Goal: Task Accomplishment & Management: Complete application form

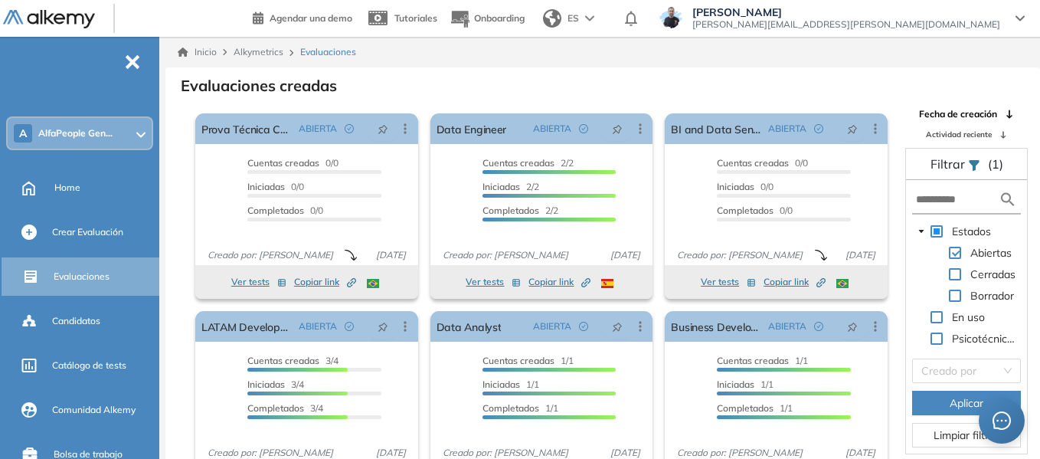
click at [93, 135] on span "AlfaPeople Gen..." at bounding box center [75, 133] width 74 height 12
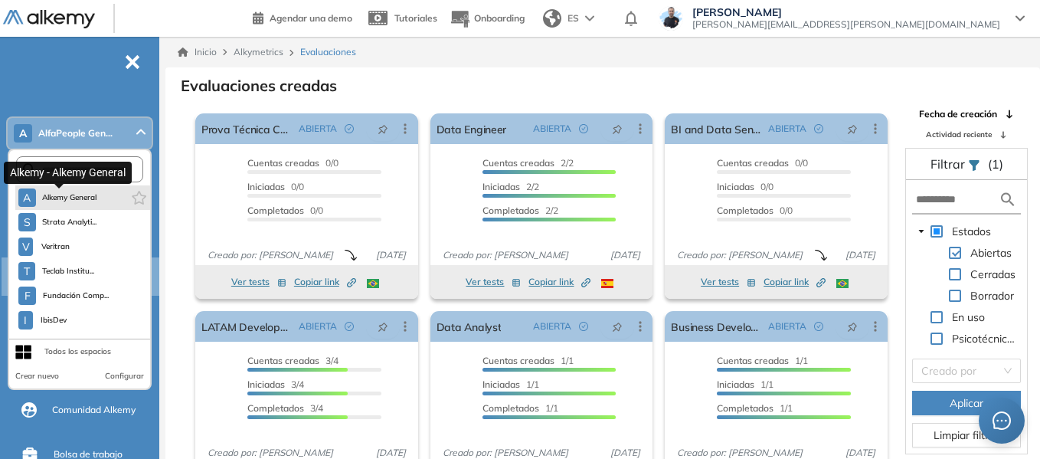
click at [74, 202] on span "Alkemy General" at bounding box center [69, 197] width 55 height 12
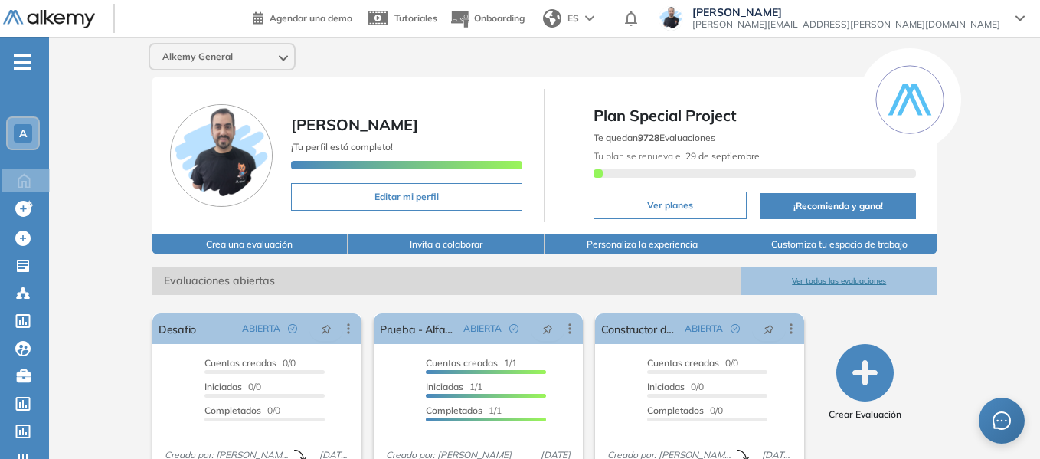
click at [21, 62] on icon "-" at bounding box center [22, 62] width 17 height 3
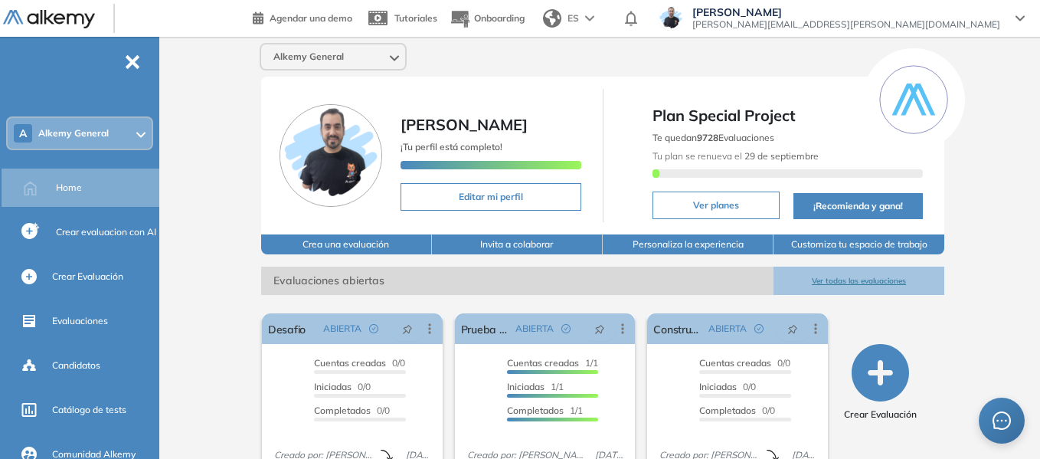
scroll to position [77, 0]
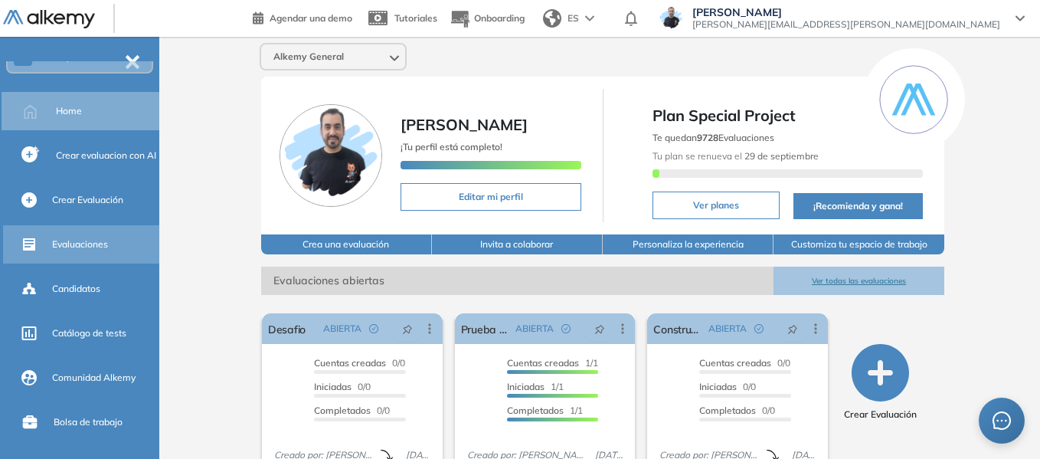
click at [75, 228] on div "Evaluaciones" at bounding box center [82, 244] width 159 height 38
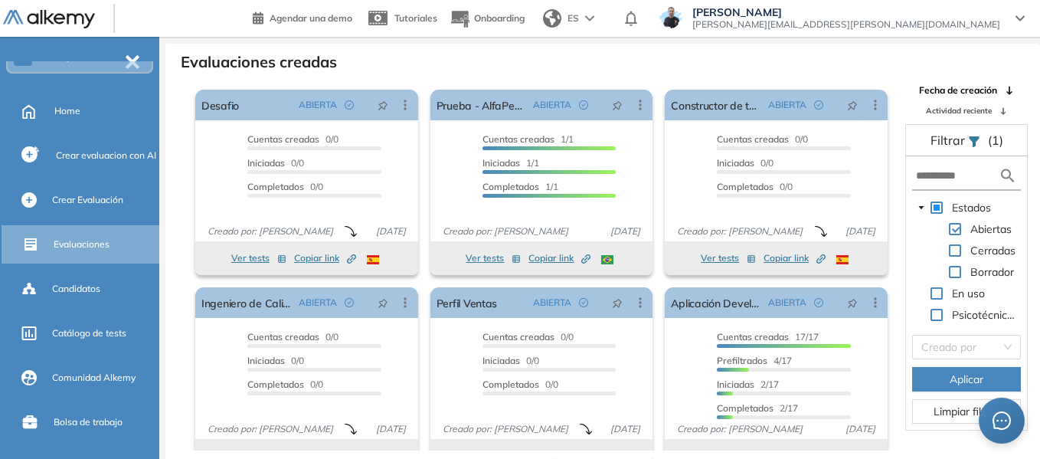
scroll to position [37, 0]
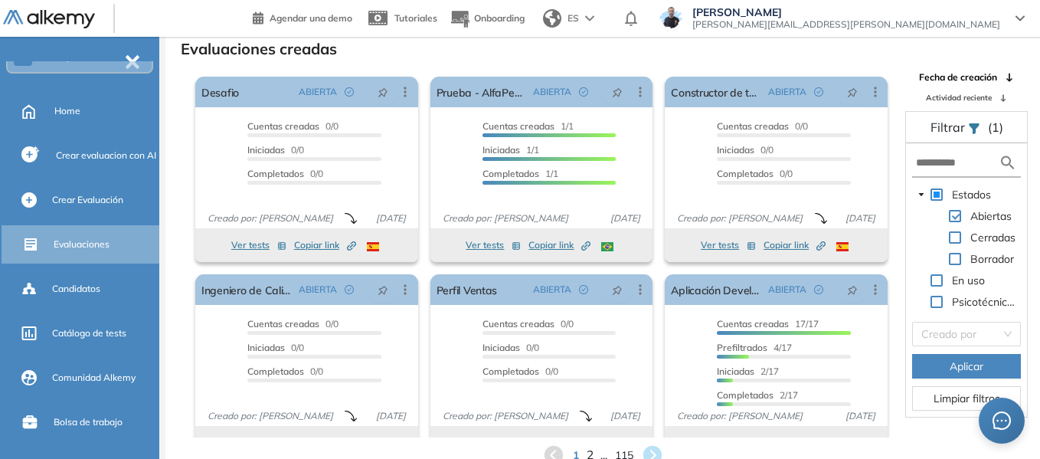
click at [591, 453] on span "2" at bounding box center [589, 456] width 7 height 18
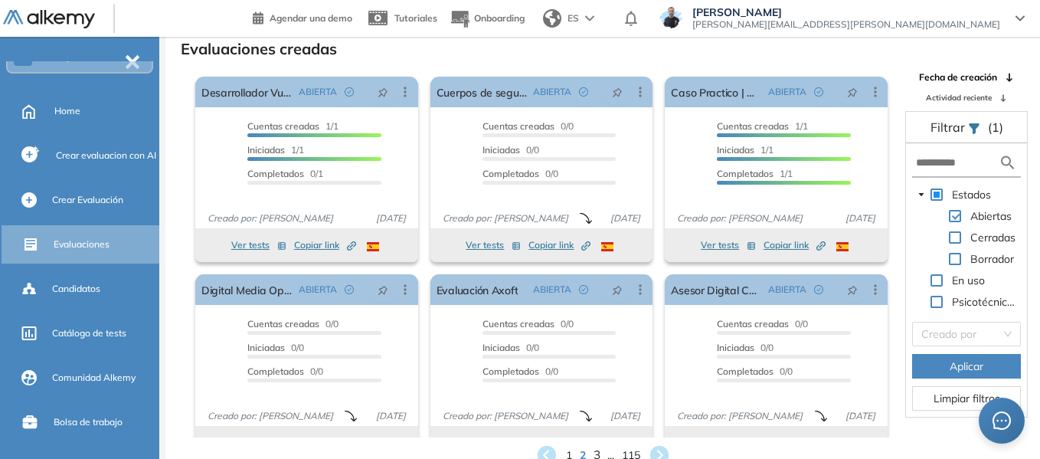
click at [594, 454] on span "3" at bounding box center [596, 456] width 7 height 18
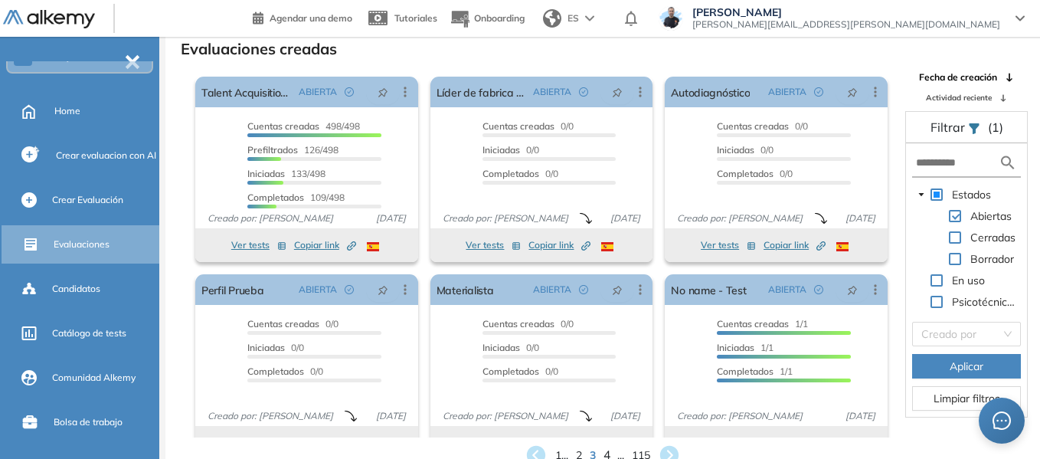
click at [608, 453] on span "4" at bounding box center [607, 456] width 7 height 18
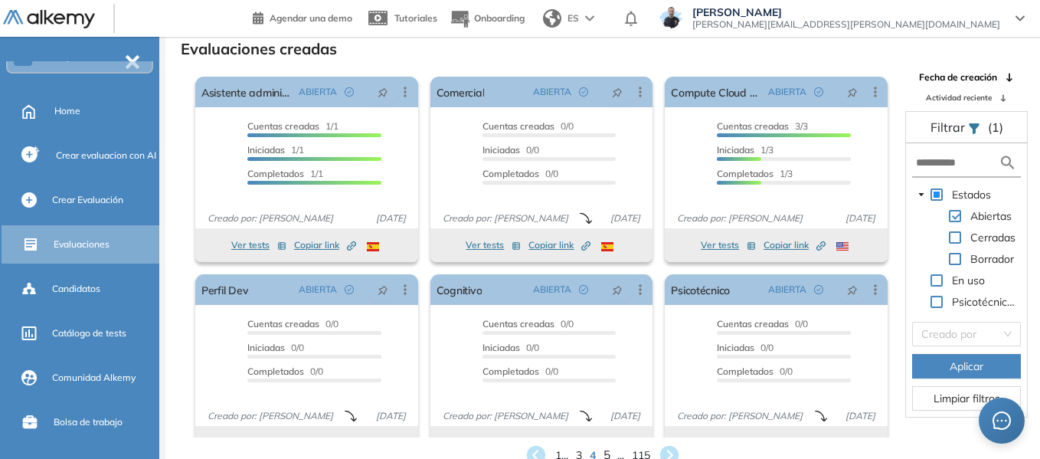
click at [610, 453] on span "5" at bounding box center [607, 456] width 7 height 18
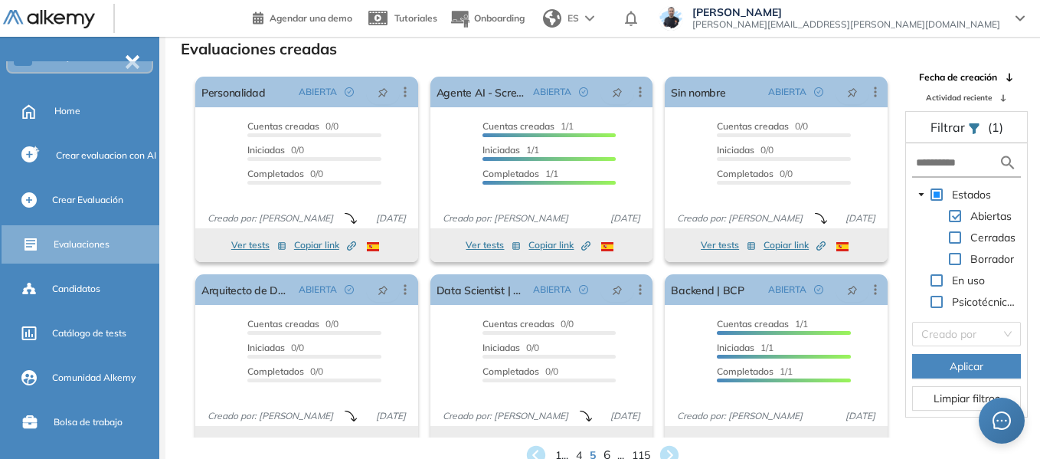
click at [610, 453] on span "6" at bounding box center [607, 456] width 7 height 18
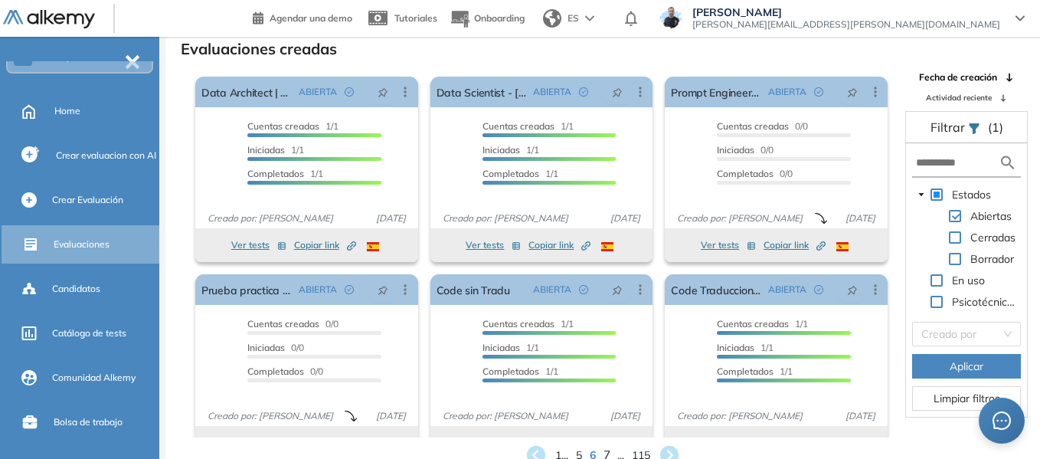
click at [610, 453] on span "7" at bounding box center [607, 456] width 7 height 18
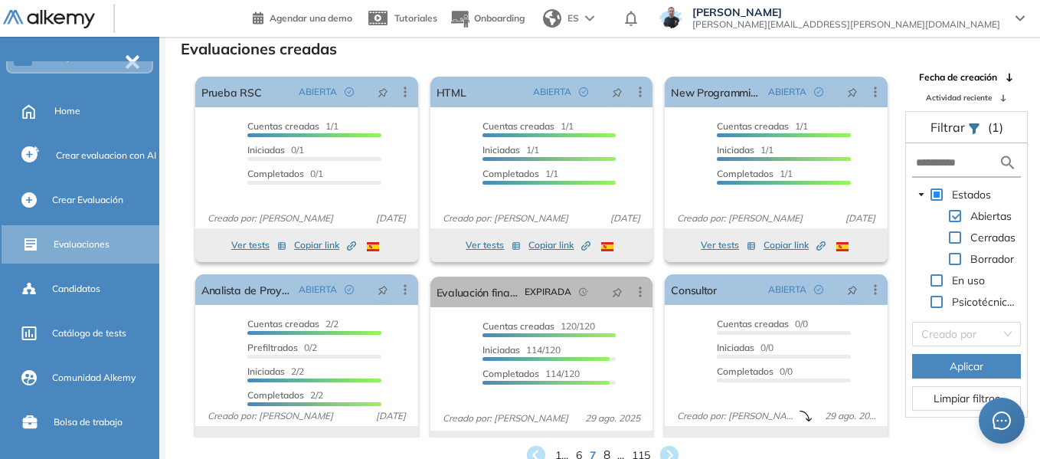
click at [610, 453] on span "8" at bounding box center [607, 456] width 7 height 18
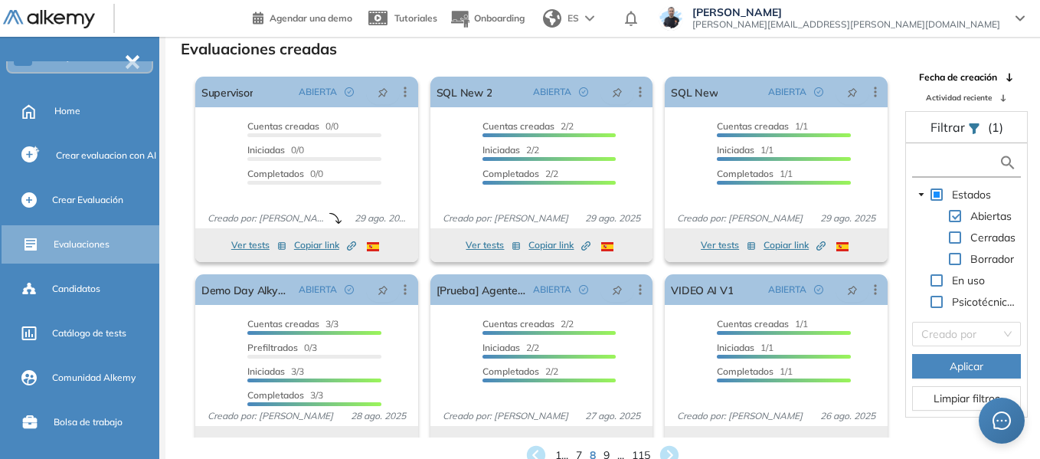
click at [960, 162] on input "text" at bounding box center [957, 163] width 83 height 16
type input "**"
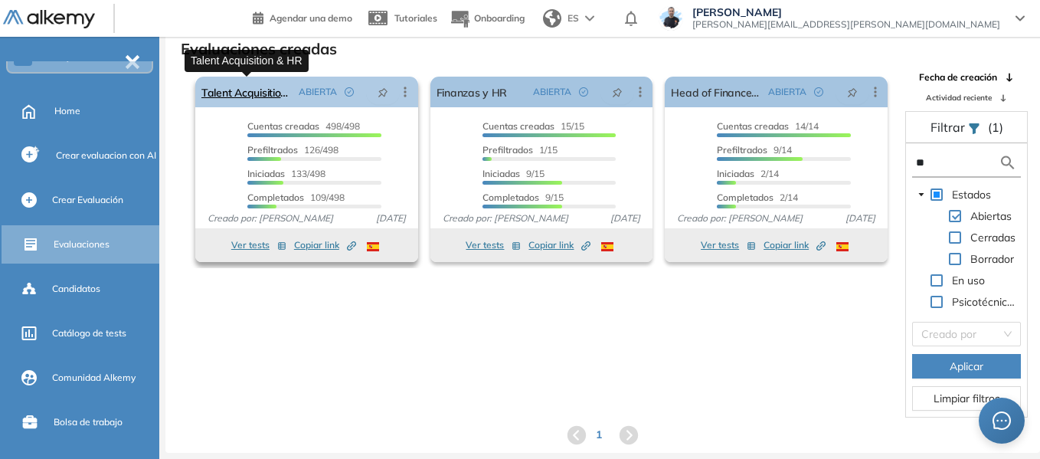
click at [265, 93] on link "Talent Acquisition & HR" at bounding box center [246, 92] width 91 height 31
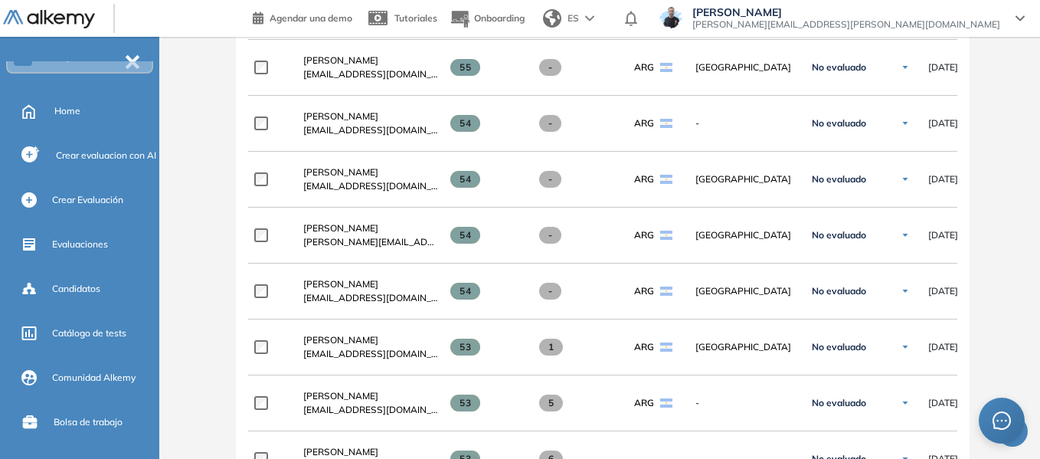
scroll to position [3703, 0]
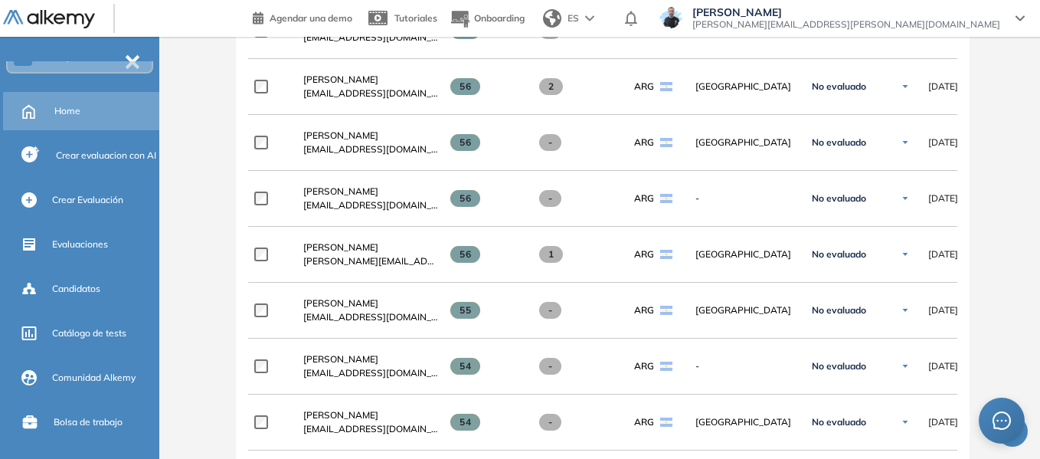
click at [53, 110] on div "Home" at bounding box center [82, 111] width 159 height 38
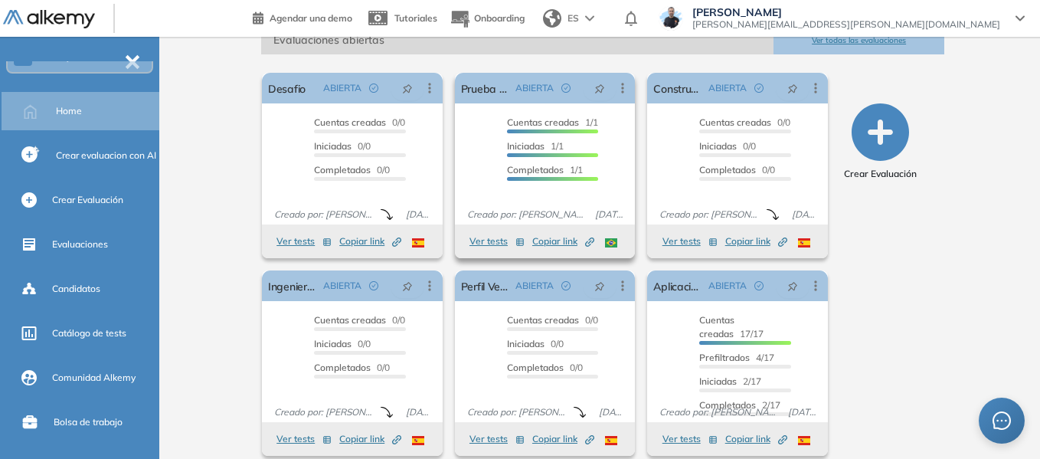
scroll to position [256, 0]
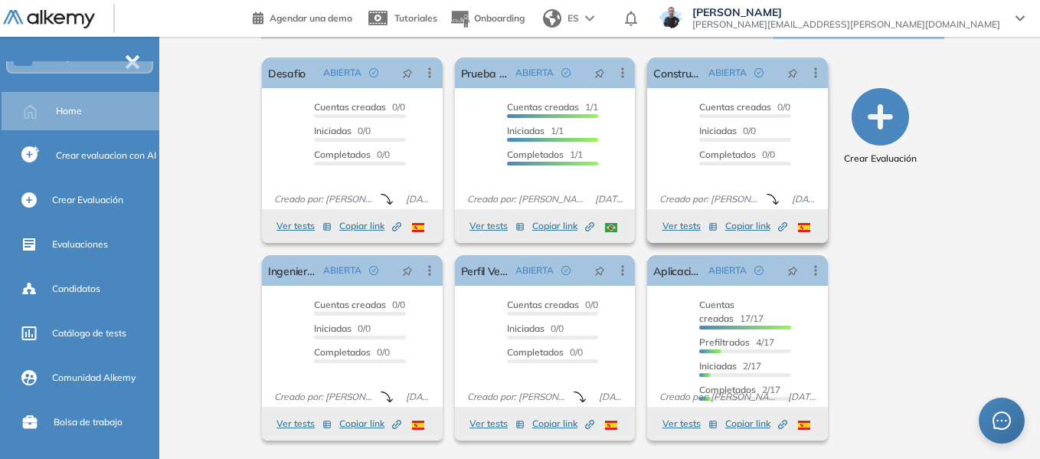
click at [692, 227] on button "Ver tests" at bounding box center [690, 226] width 55 height 18
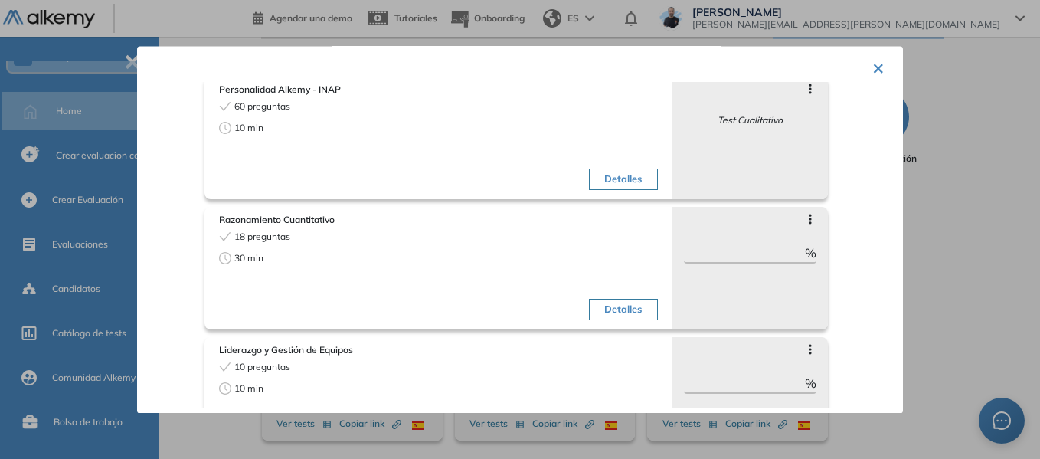
scroll to position [0, 0]
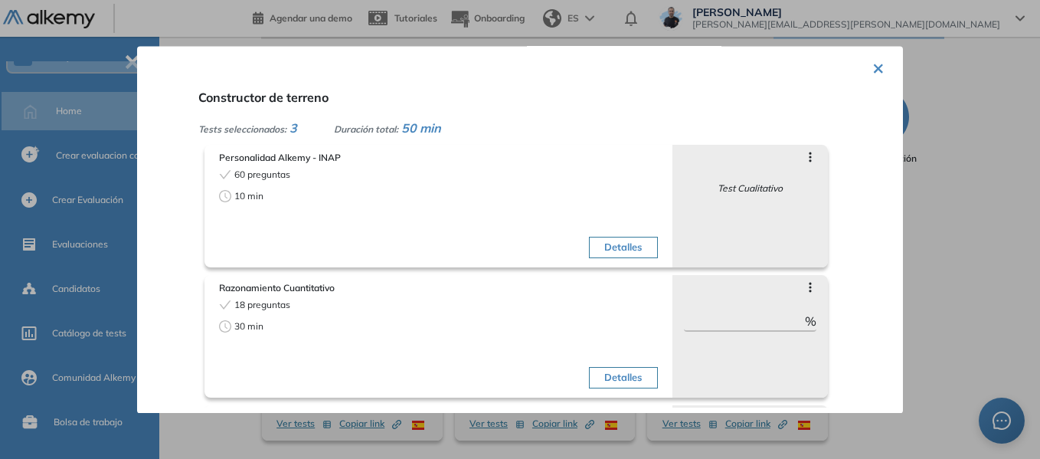
click at [878, 67] on div "× Constructor de terreno Tests seleccionados: 3 Duración total: 50 min Personal…" at bounding box center [520, 229] width 766 height 367
click at [872, 67] on button "×" at bounding box center [878, 67] width 12 height 30
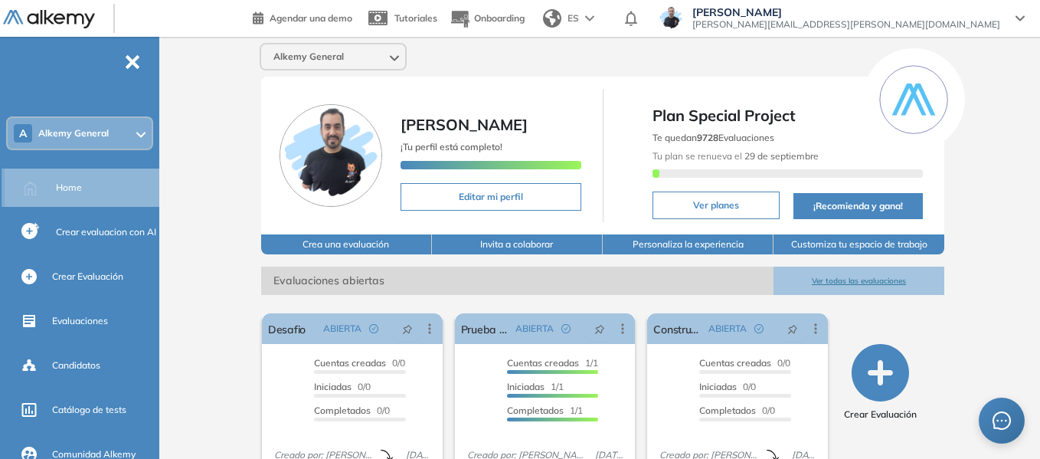
click at [80, 186] on span "Home" at bounding box center [69, 188] width 26 height 14
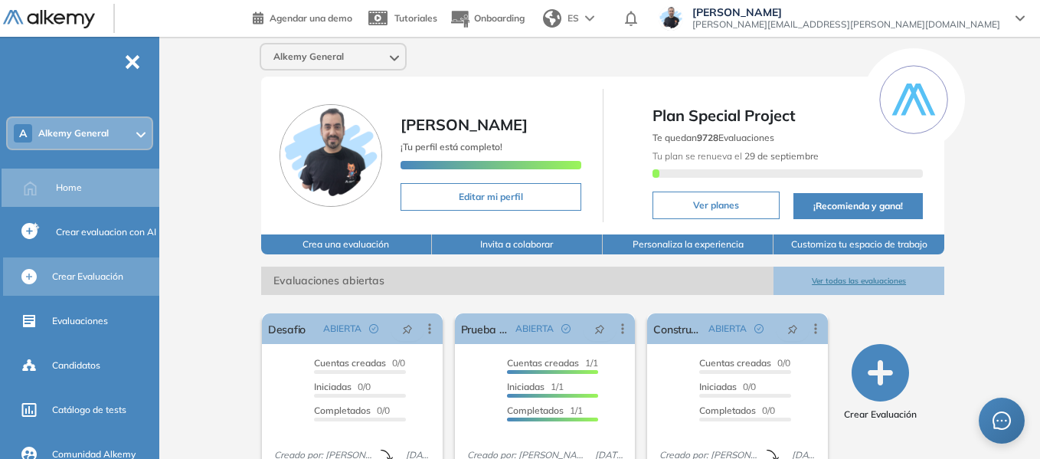
drag, startPoint x: 97, startPoint y: 278, endPoint x: 116, endPoint y: 279, distance: 19.2
click at [97, 278] on span "Crear Evaluación" at bounding box center [87, 277] width 71 height 14
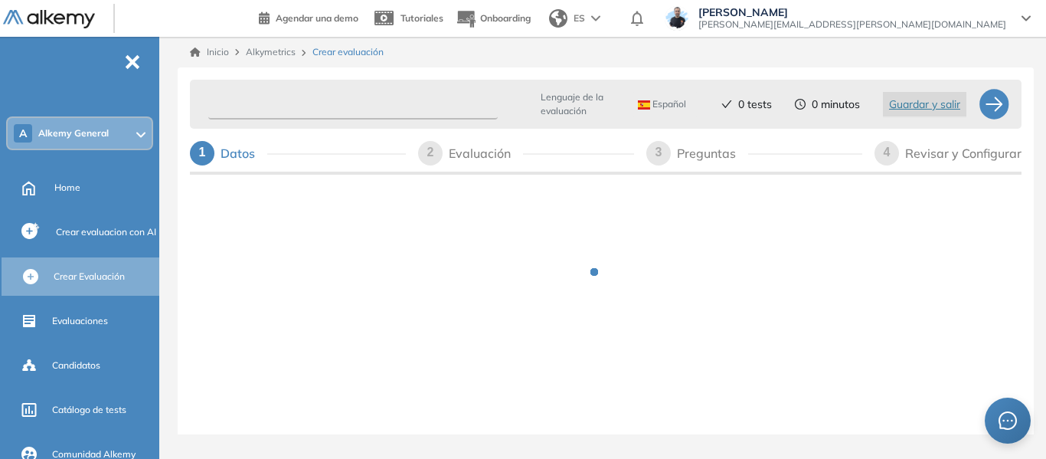
click at [368, 109] on input "text" at bounding box center [353, 105] width 290 height 30
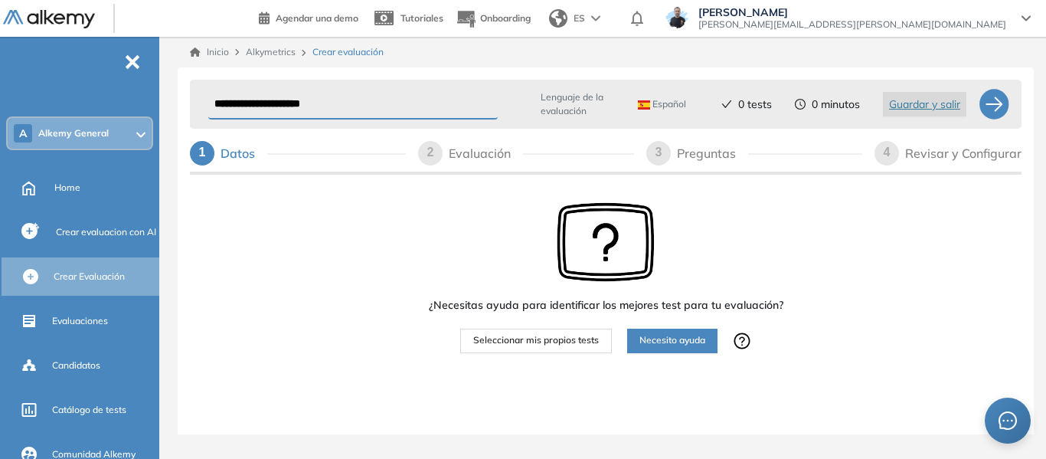
type input "**********"
click at [557, 341] on span "Seleccionar mis propios tests" at bounding box center [536, 340] width 126 height 15
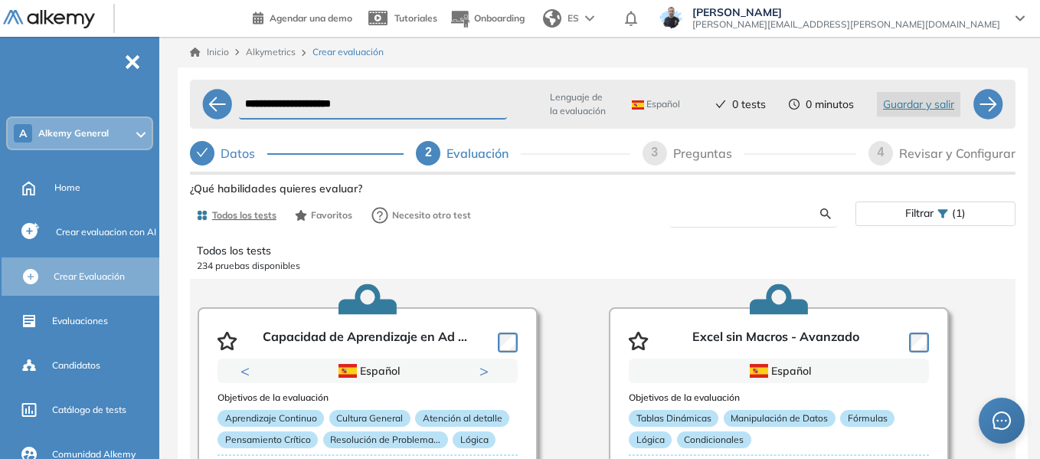
click at [722, 219] on input "text" at bounding box center [751, 214] width 139 height 14
type input "***"
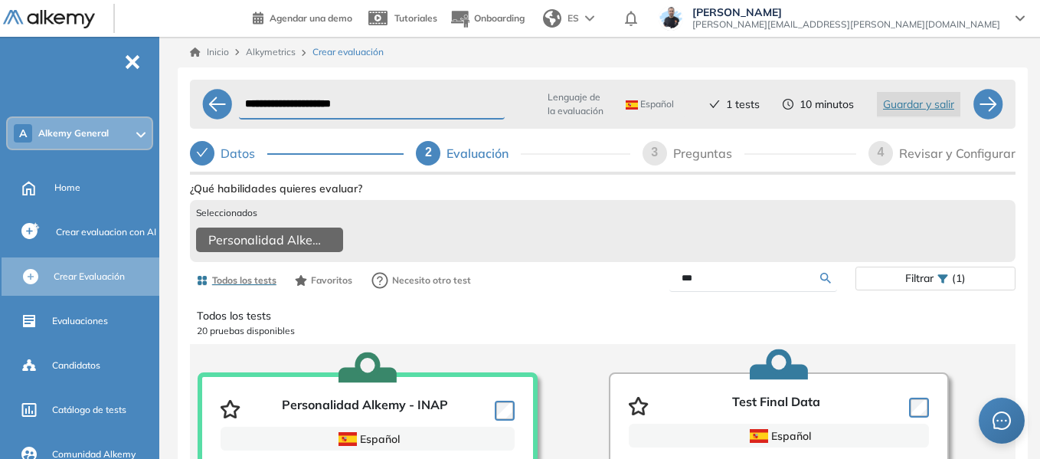
drag, startPoint x: 712, startPoint y: 289, endPoint x: 597, endPoint y: 307, distance: 116.3
click at [597, 307] on div "Ver preguntas de muestra Demo Experiencia Starter Validado undefined minutos Pr…" at bounding box center [603, 422] width 826 height 488
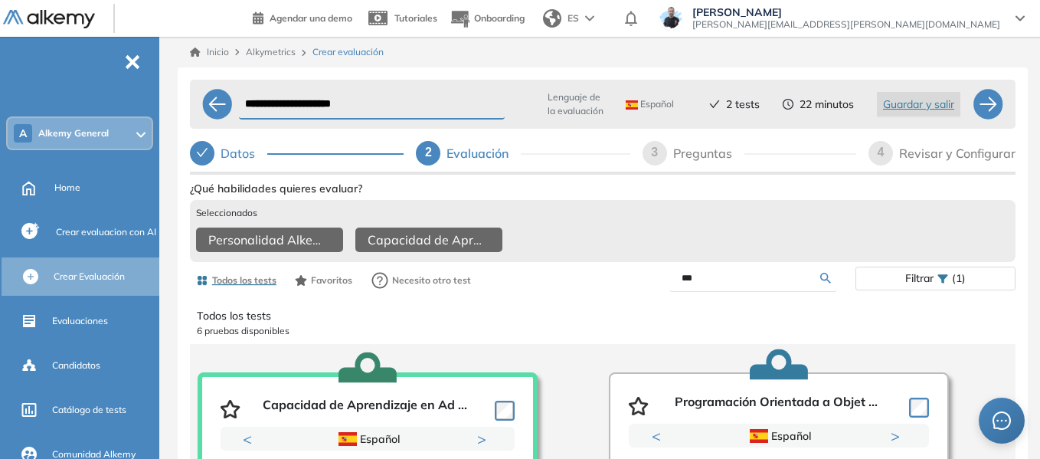
click at [707, 285] on input "***" at bounding box center [751, 278] width 139 height 14
type input "*"
type input "******"
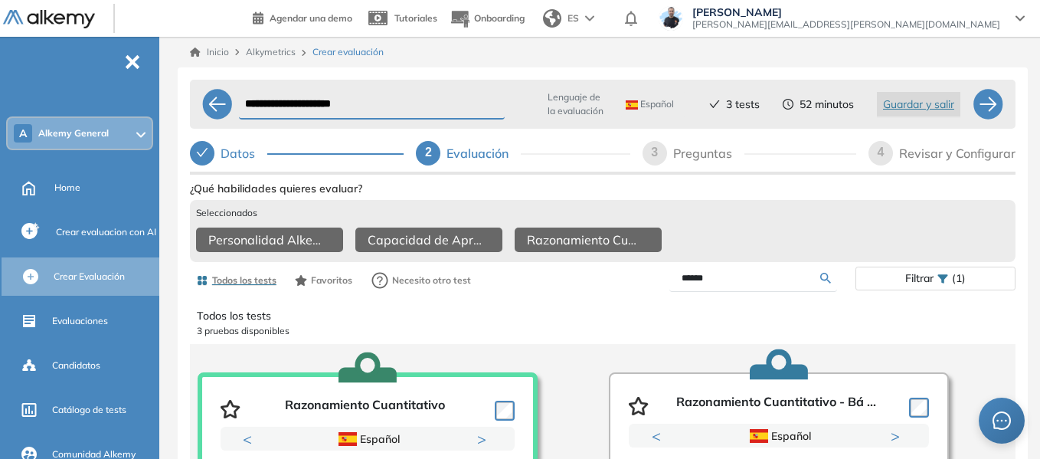
drag, startPoint x: 711, startPoint y: 291, endPoint x: 640, endPoint y: 288, distance: 70.5
click at [640, 288] on div "******" at bounding box center [729, 278] width 253 height 27
type input "*****"
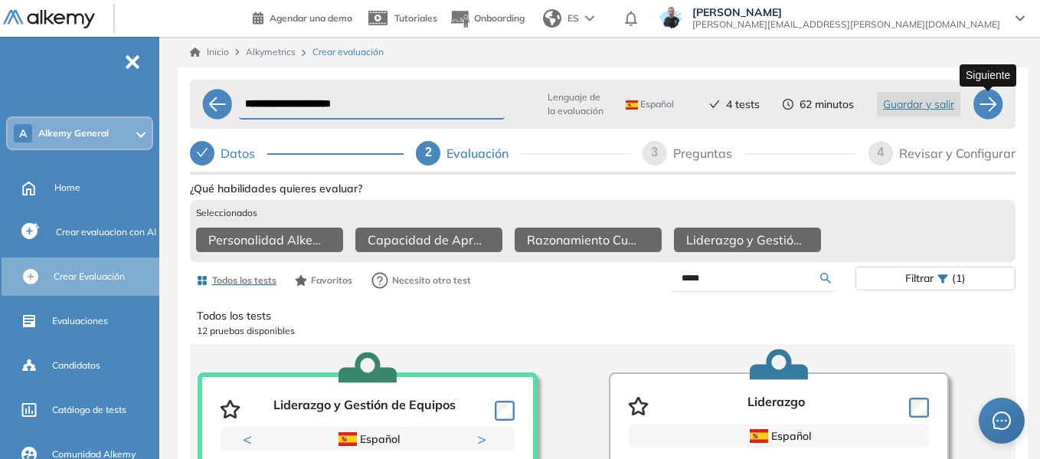
click at [982, 102] on div at bounding box center [988, 104] width 31 height 31
select select "*****"
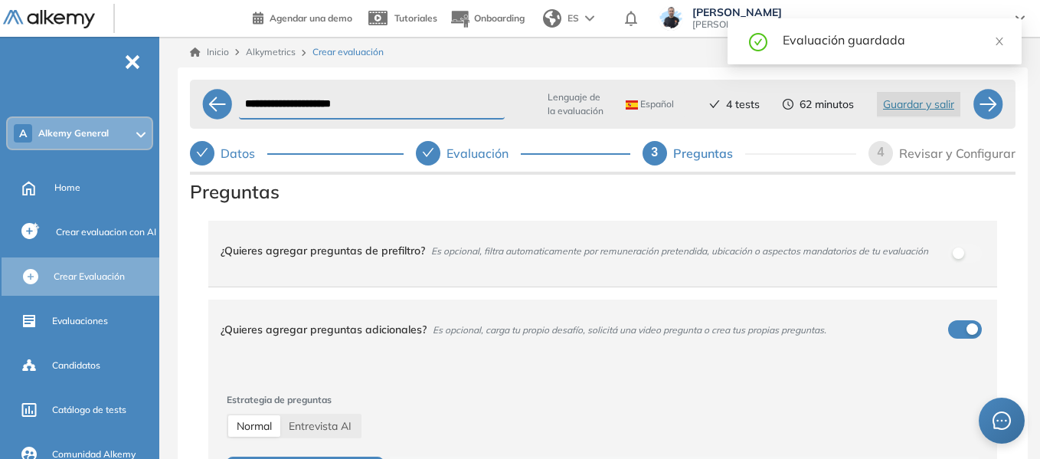
click at [965, 257] on button "button" at bounding box center [965, 253] width 34 height 18
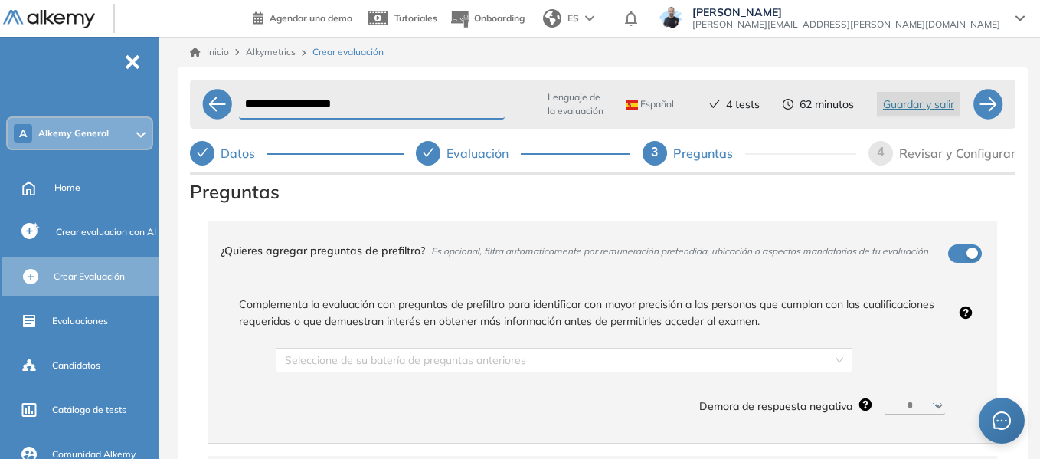
click at [398, 195] on span "Preguntas" at bounding box center [603, 192] width 826 height 28
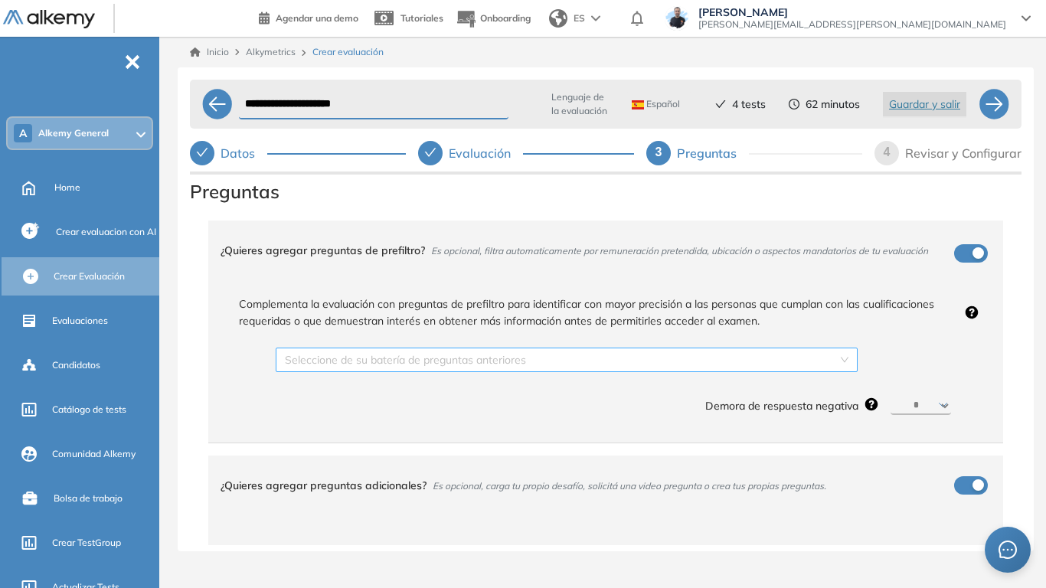
click at [826, 362] on input "search" at bounding box center [561, 359] width 553 height 23
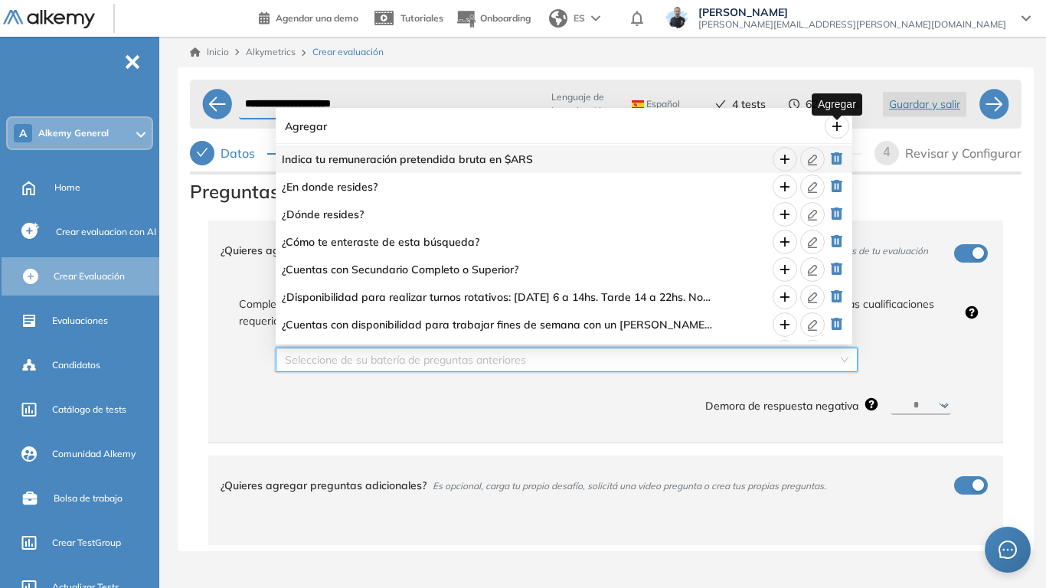
click at [833, 129] on icon "plus" at bounding box center [837, 126] width 12 height 12
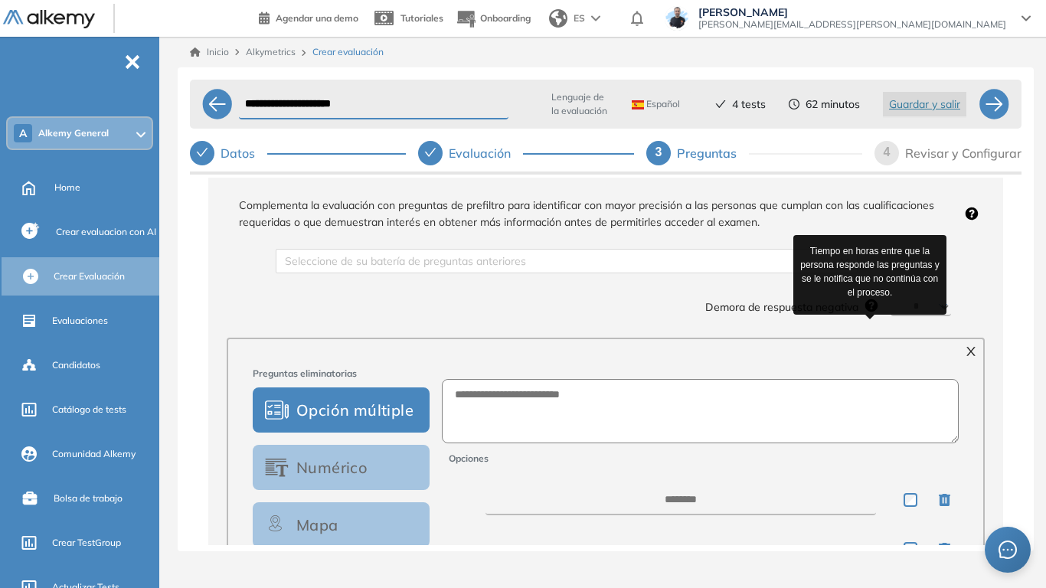
scroll to position [77, 0]
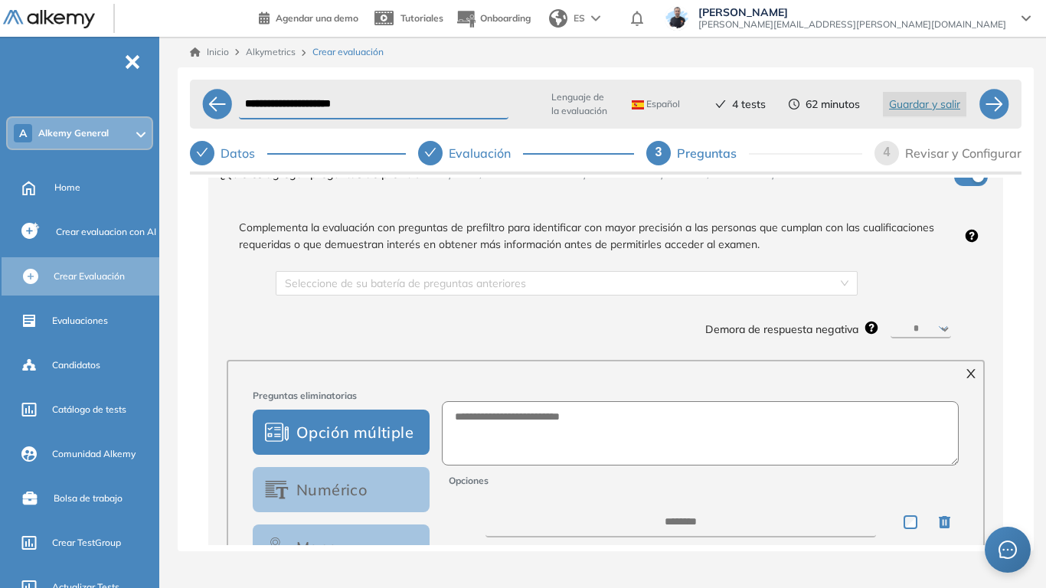
click at [970, 182] on button "button" at bounding box center [971, 177] width 34 height 18
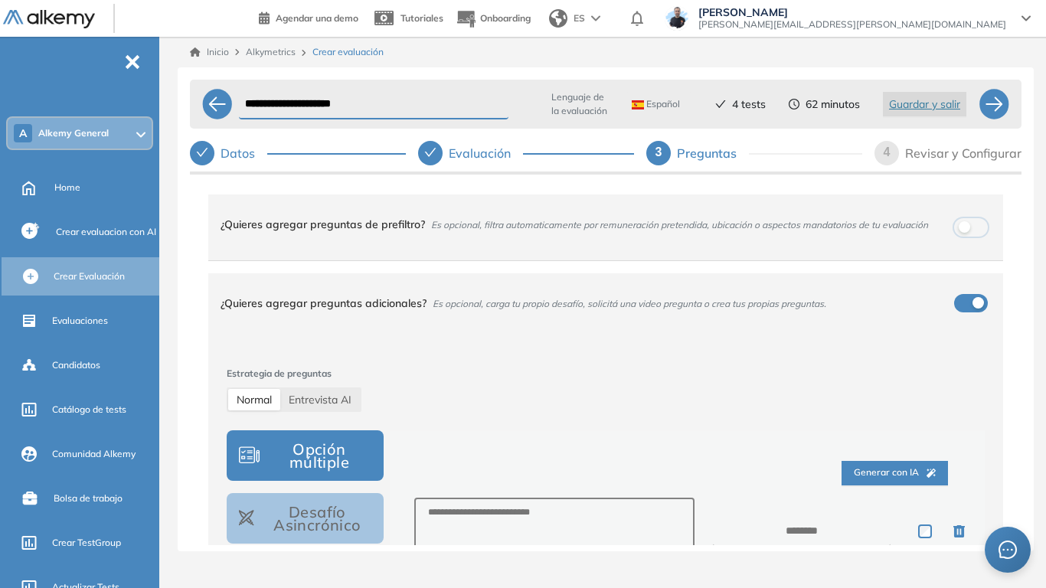
scroll to position [0, 0]
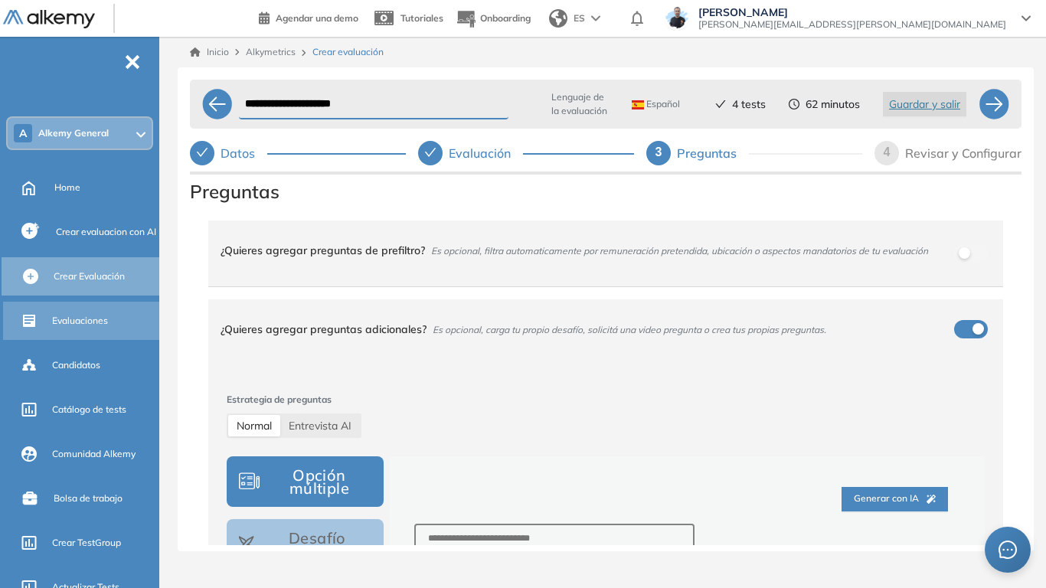
click at [90, 320] on span "Evaluaciones" at bounding box center [80, 321] width 56 height 14
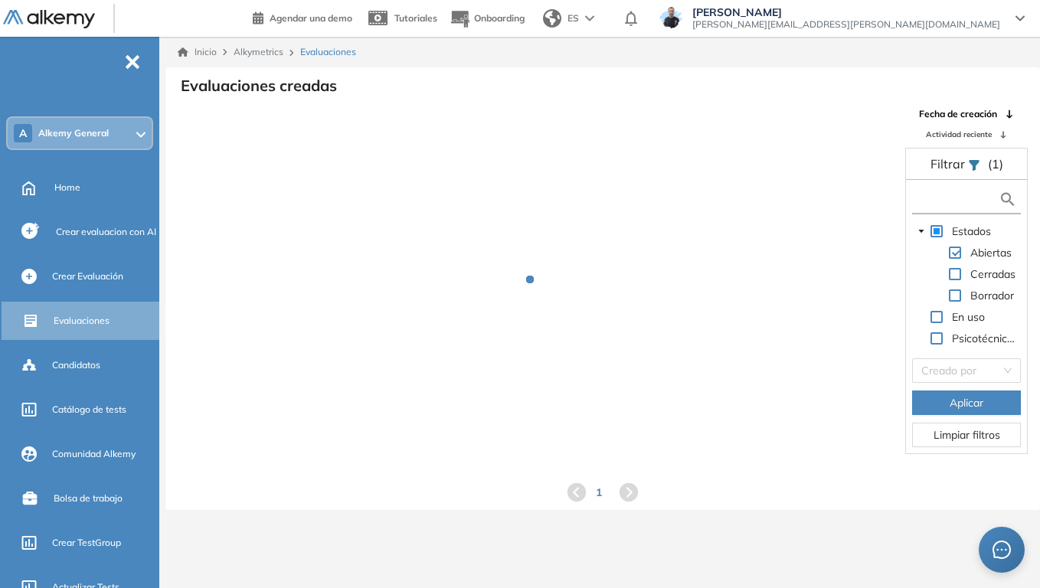
click at [943, 199] on input "text" at bounding box center [957, 199] width 83 height 16
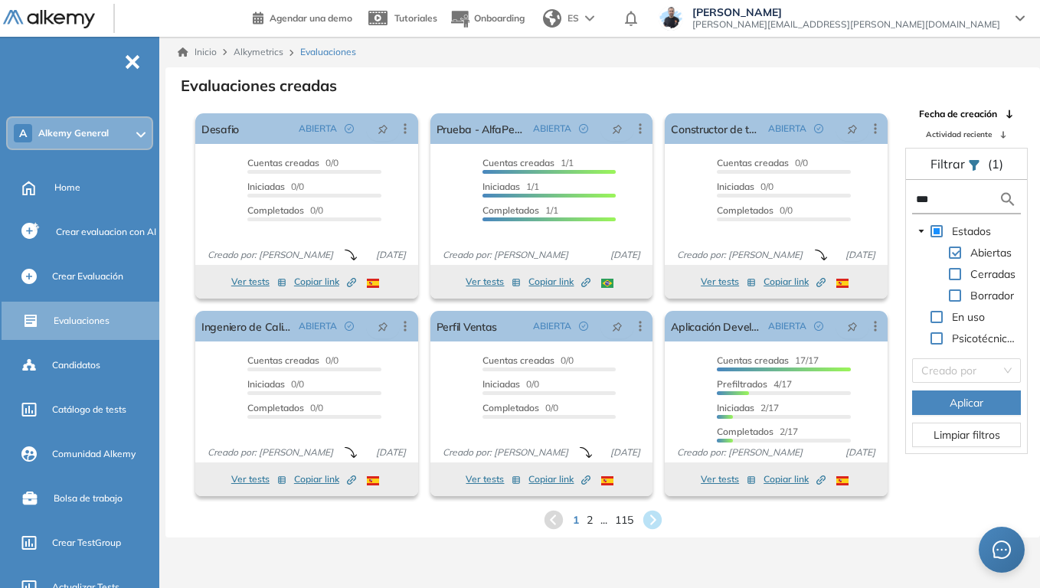
type input "****"
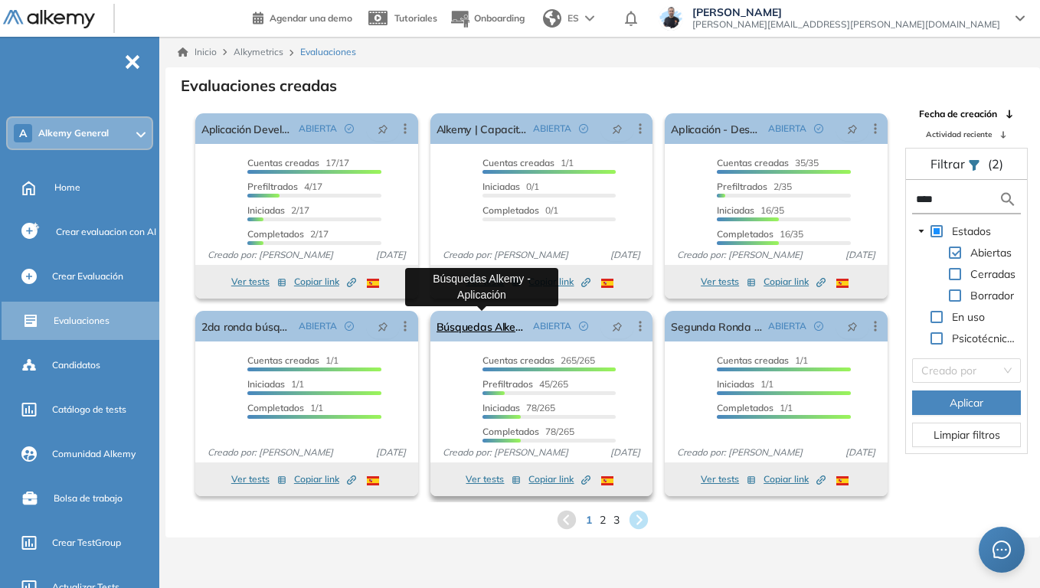
click at [500, 322] on link "Búsquedas Alkemy - Aplicación" at bounding box center [482, 326] width 91 height 31
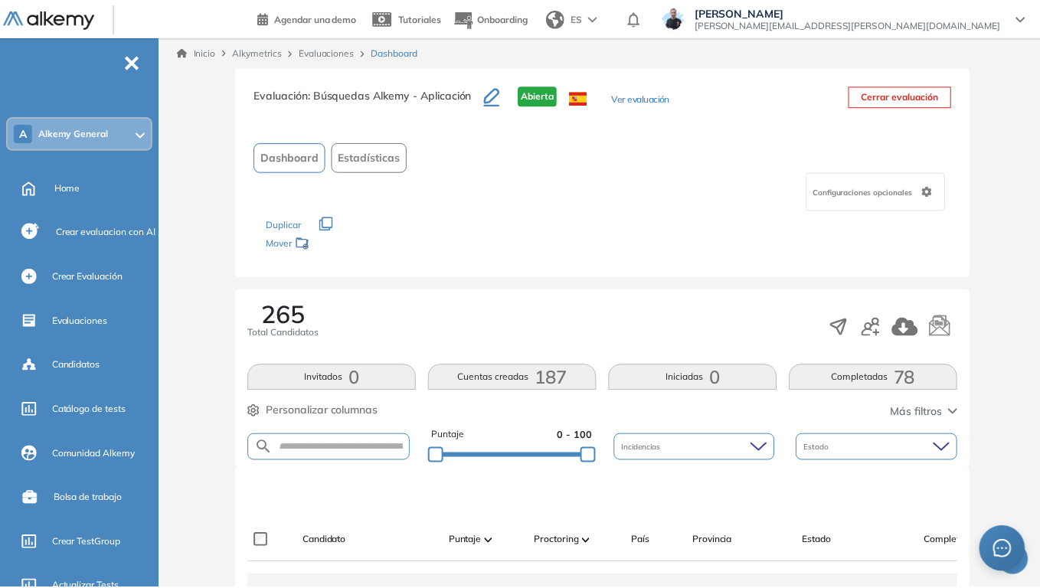
scroll to position [306, 0]
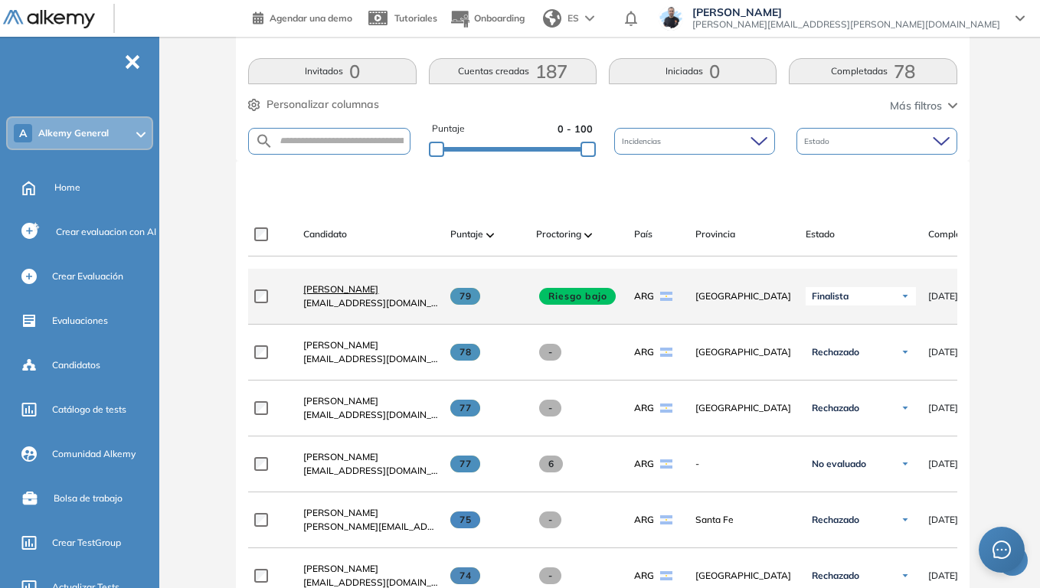
click at [341, 294] on span "Stefano Trento" at bounding box center [340, 288] width 75 height 11
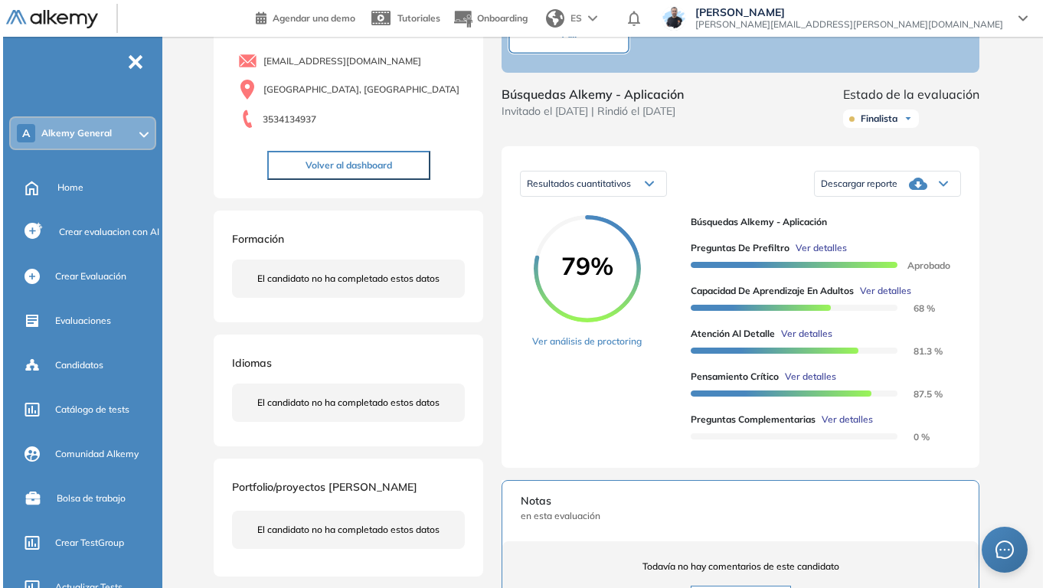
scroll to position [153, 0]
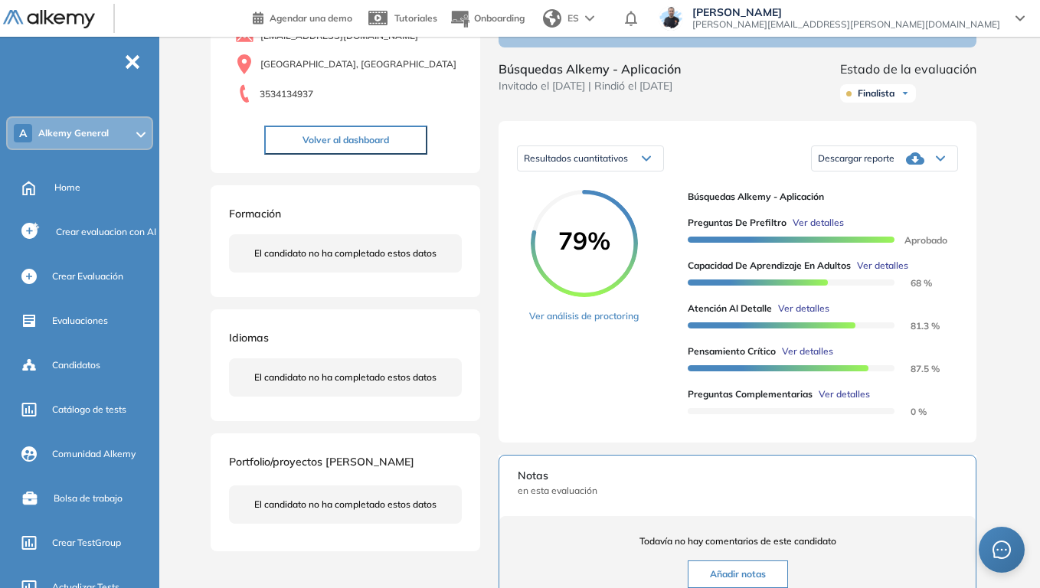
click at [826, 230] on span "Ver detalles" at bounding box center [818, 223] width 51 height 14
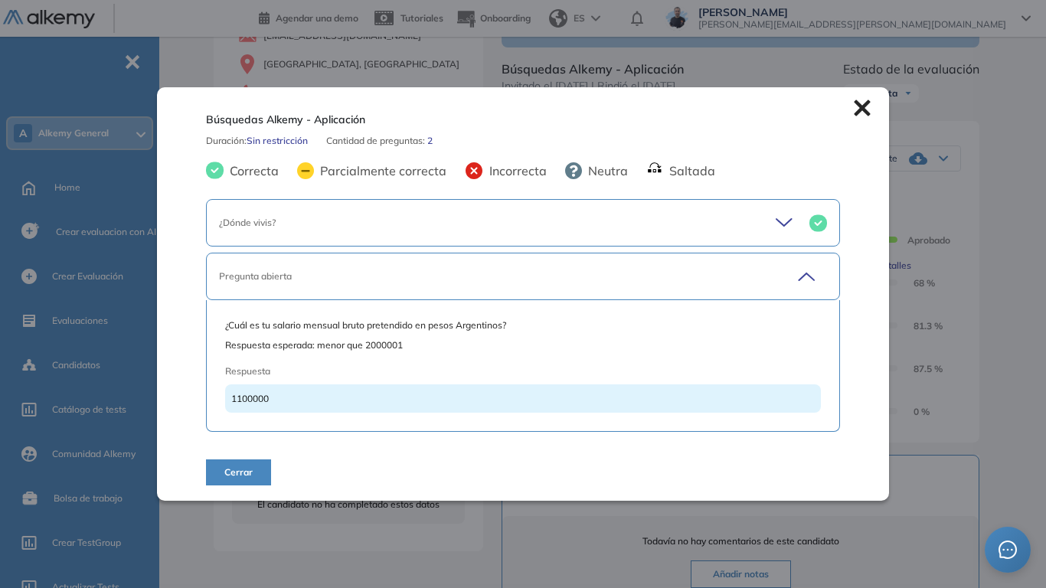
click at [787, 224] on icon at bounding box center [786, 222] width 21 height 21
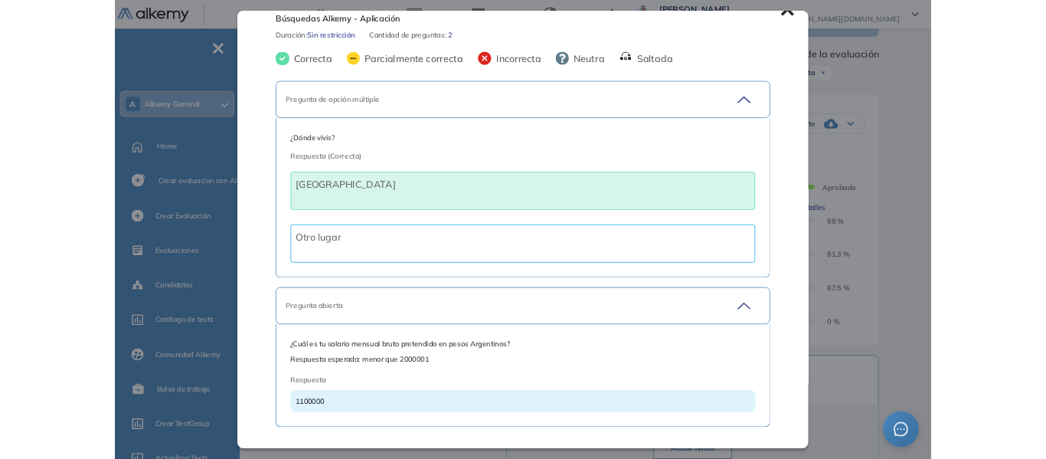
scroll to position [0, 0]
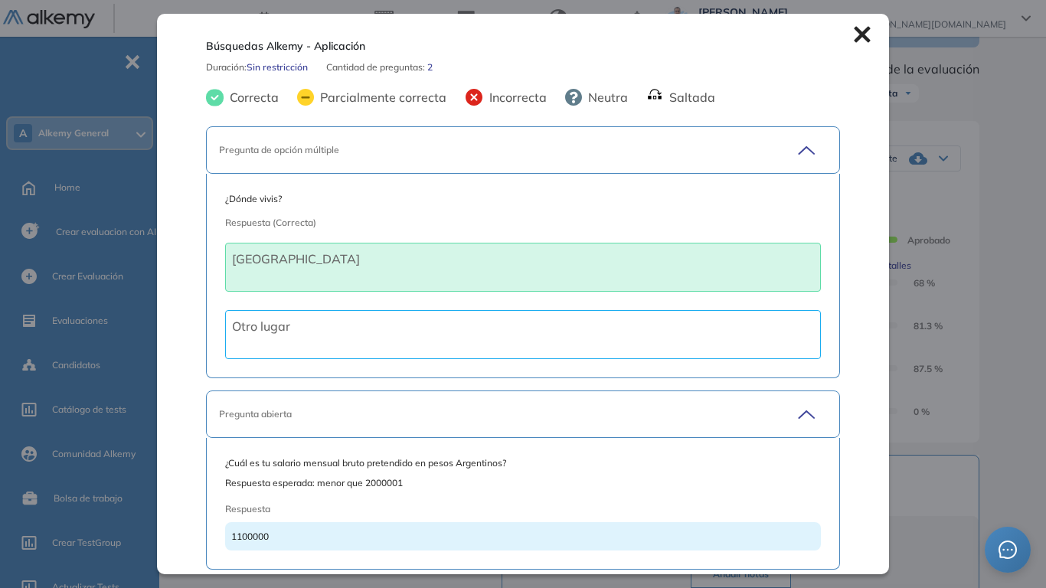
click at [842, 28] on div "Búsquedas Alkemy - Aplicación Duración : Sin restricción Cantidad de preguntas:…" at bounding box center [523, 294] width 732 height 560
click at [854, 32] on icon at bounding box center [862, 35] width 16 height 16
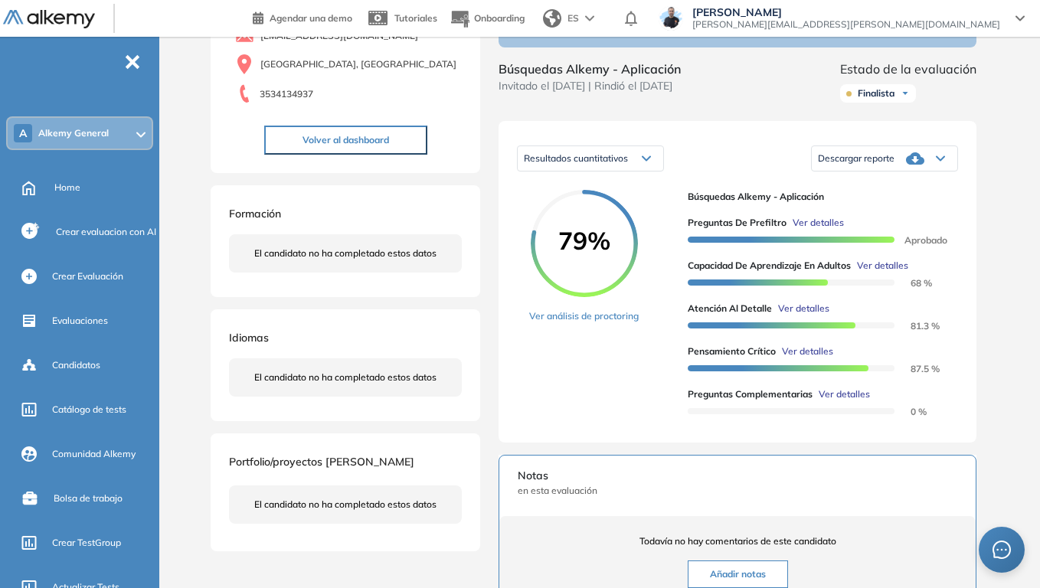
click at [941, 162] on icon at bounding box center [940, 158] width 9 height 6
click at [882, 221] on li "Descargar informe resumido" at bounding box center [876, 213] width 114 height 15
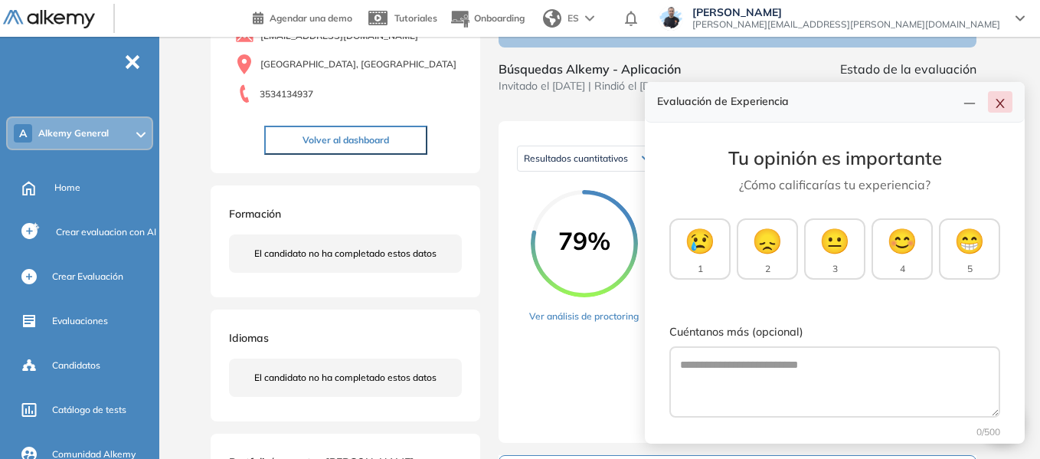
click at [999, 100] on icon "close" at bounding box center [1000, 103] width 12 height 12
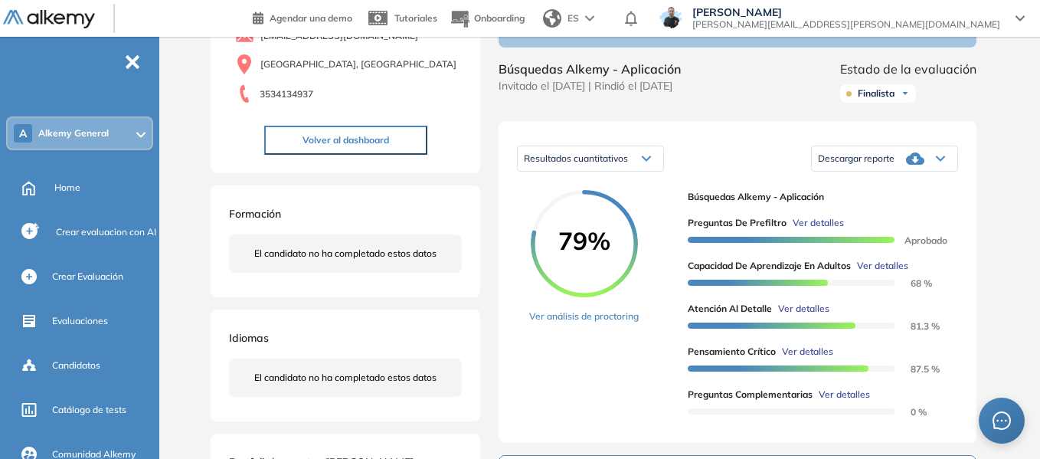
click at [898, 273] on span "Ver detalles" at bounding box center [882, 266] width 51 height 14
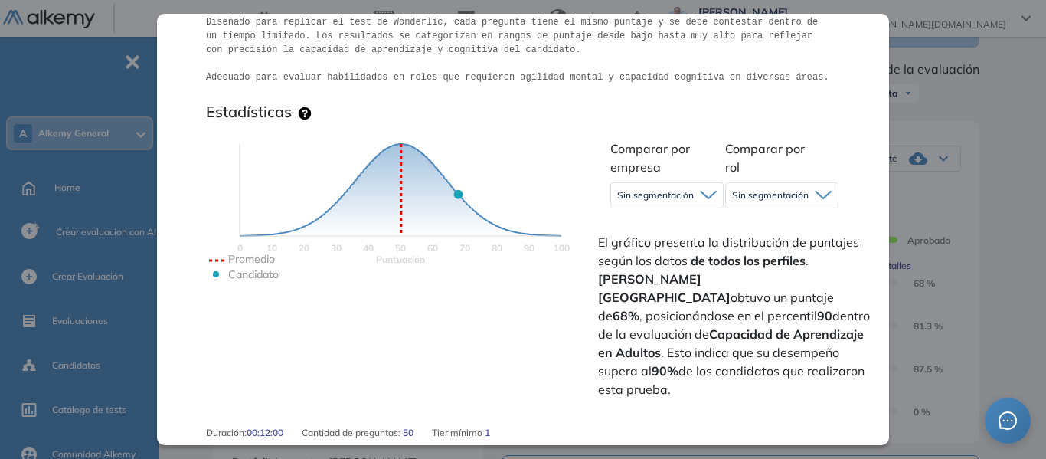
scroll to position [306, 0]
drag, startPoint x: 763, startPoint y: 277, endPoint x: 783, endPoint y: 278, distance: 19.9
click at [640, 307] on strong "68%" at bounding box center [626, 314] width 27 height 15
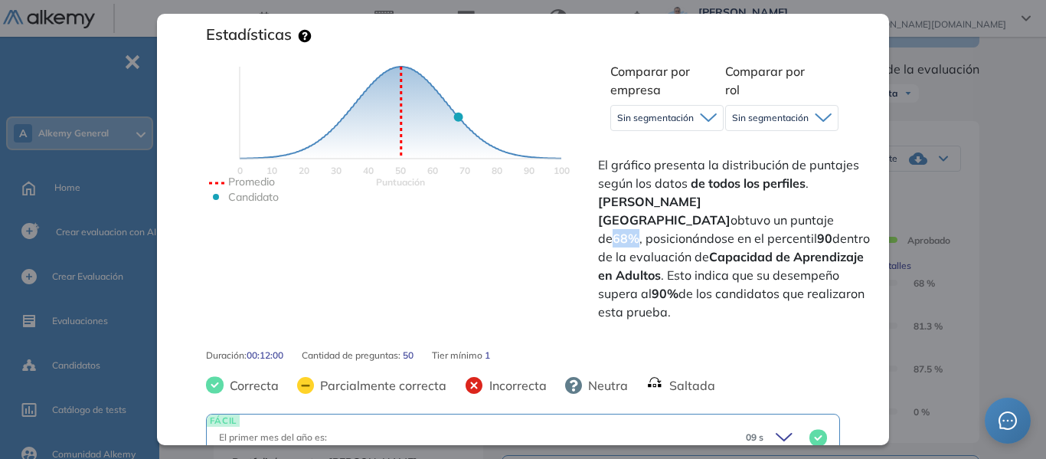
click at [640, 231] on strong "68%" at bounding box center [626, 238] width 27 height 15
drag, startPoint x: 761, startPoint y: 202, endPoint x: 783, endPoint y: 202, distance: 22.2
click at [640, 231] on strong "68%" at bounding box center [626, 238] width 27 height 15
drag, startPoint x: 614, startPoint y: 271, endPoint x: 632, endPoint y: 276, distance: 18.2
click at [652, 286] on strong "90%" at bounding box center [665, 293] width 27 height 15
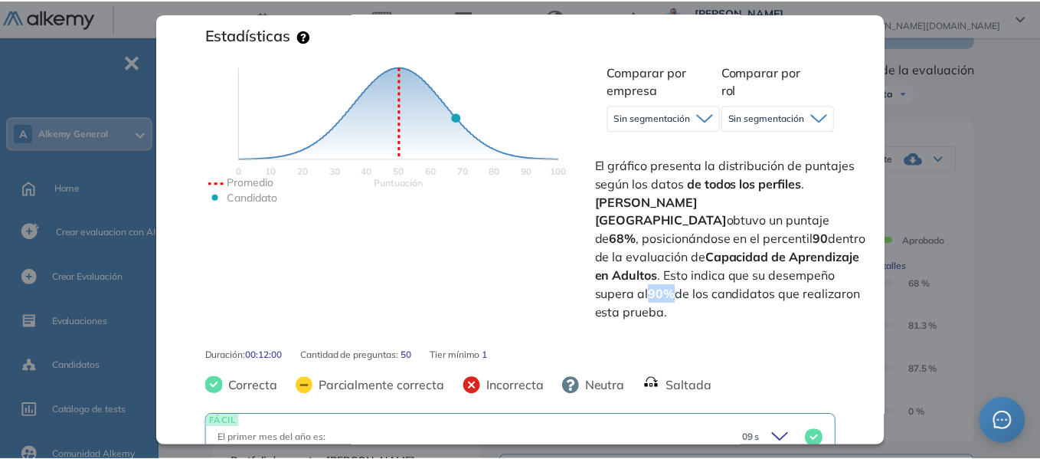
scroll to position [0, 0]
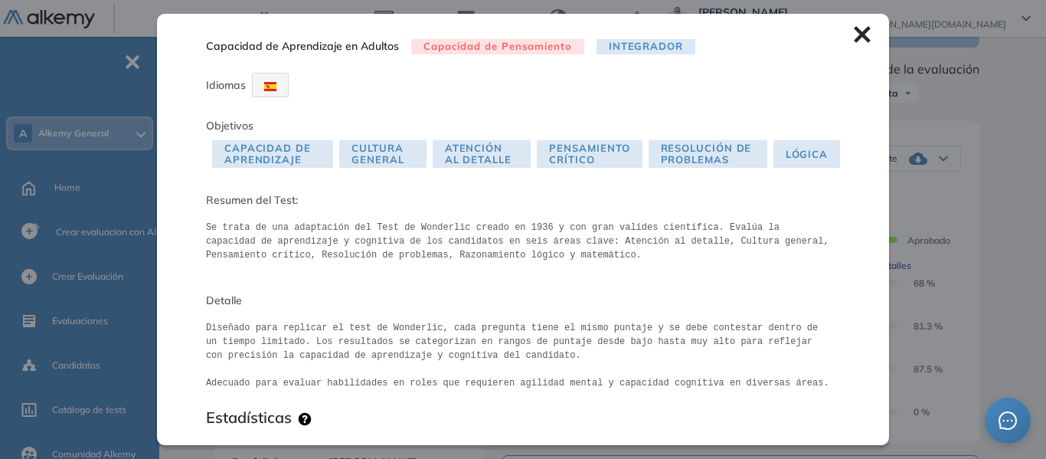
click at [854, 43] on icon at bounding box center [862, 34] width 17 height 17
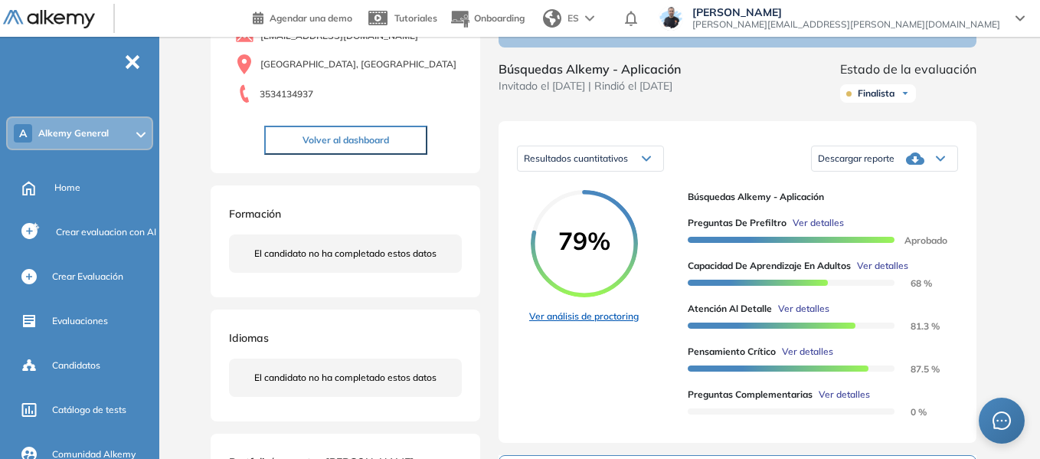
click at [617, 323] on link "Ver análisis de proctoring" at bounding box center [584, 316] width 110 height 14
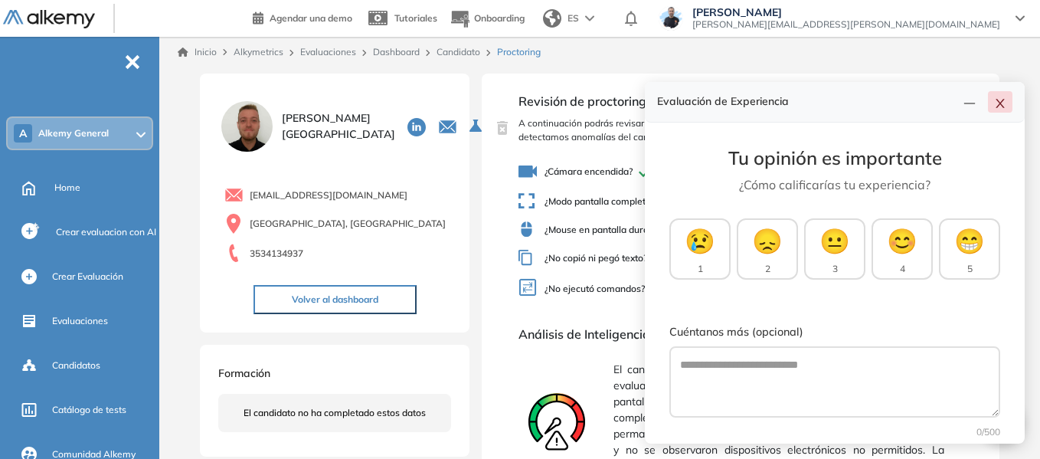
click at [995, 102] on icon "close" at bounding box center [1000, 103] width 12 height 12
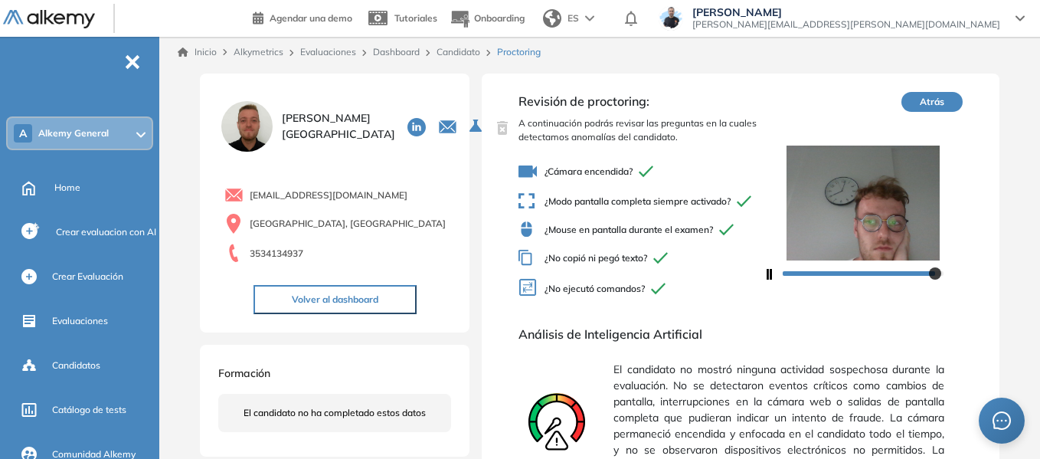
click at [456, 50] on link "Candidato" at bounding box center [459, 51] width 44 height 11
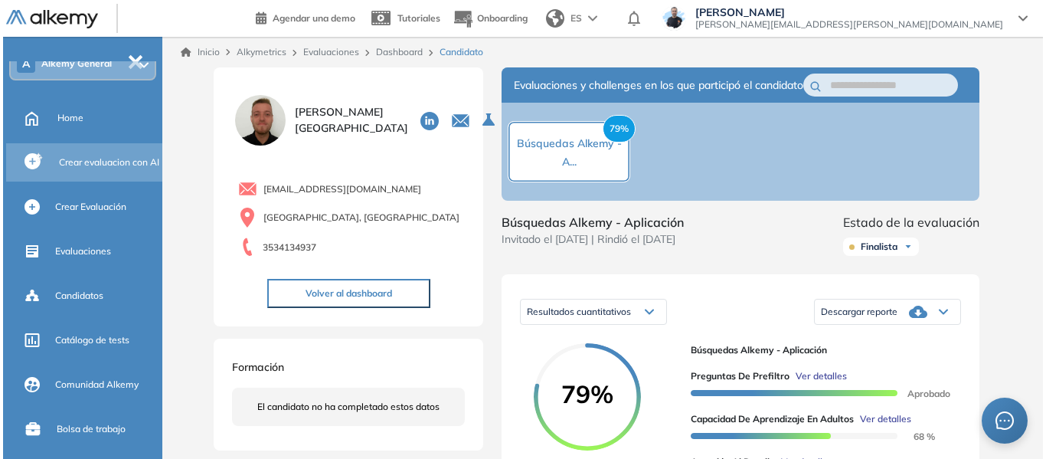
scroll to position [77, 0]
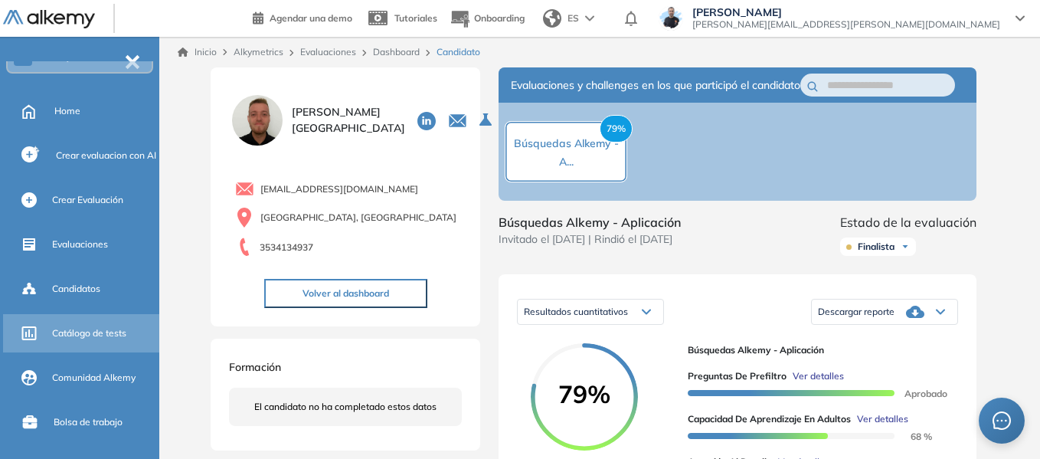
click at [105, 329] on span "Catálogo de tests" at bounding box center [89, 333] width 74 height 14
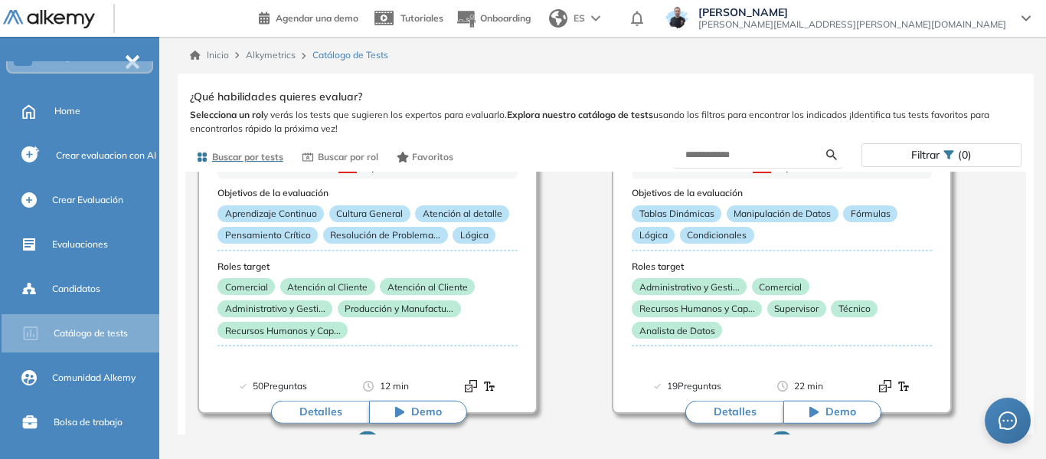
scroll to position [77, 0]
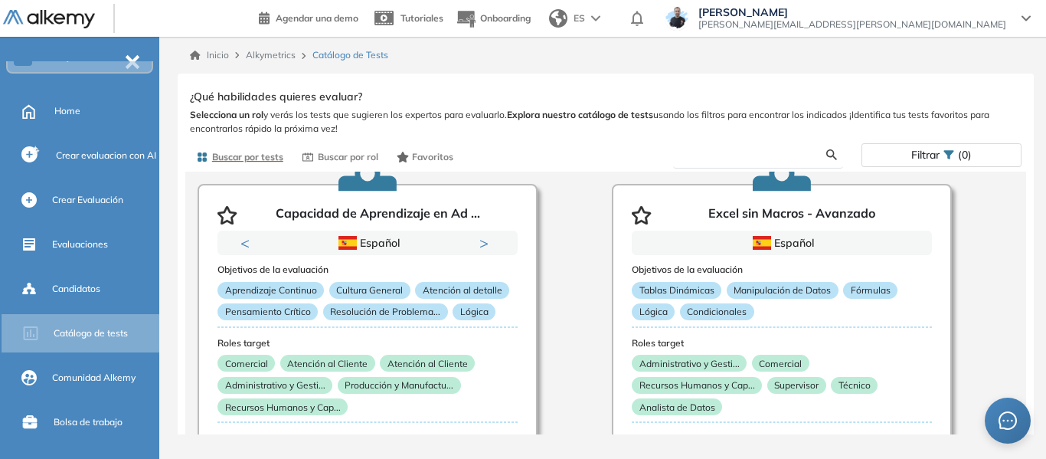
click at [746, 147] on form at bounding box center [758, 155] width 170 height 27
type input "****"
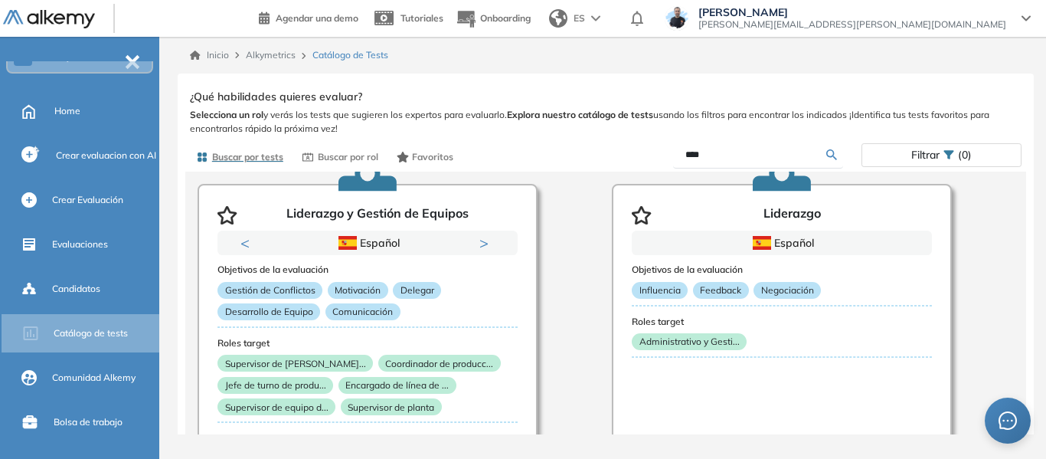
scroll to position [153, 0]
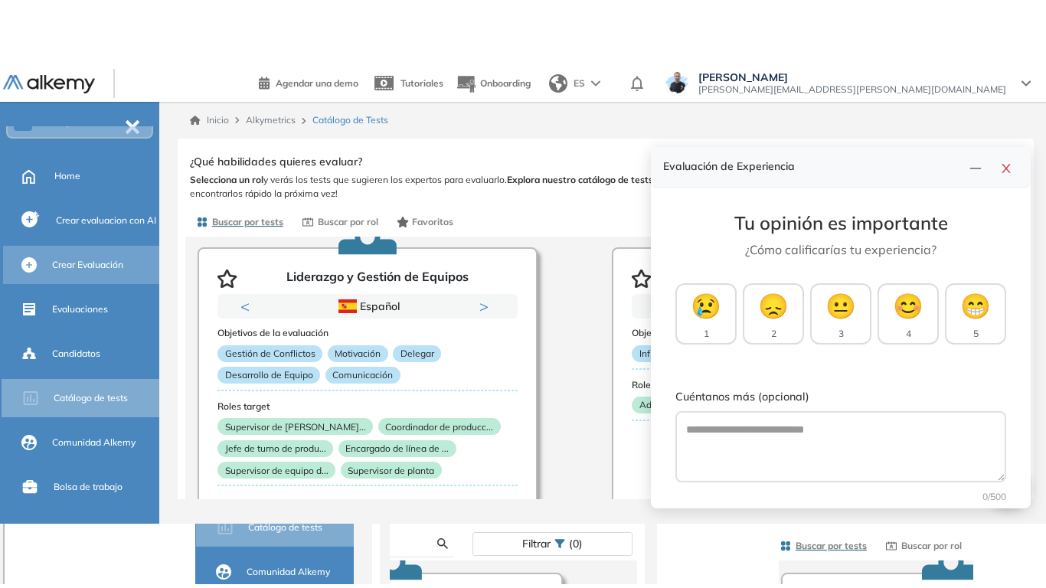
scroll to position [77, 0]
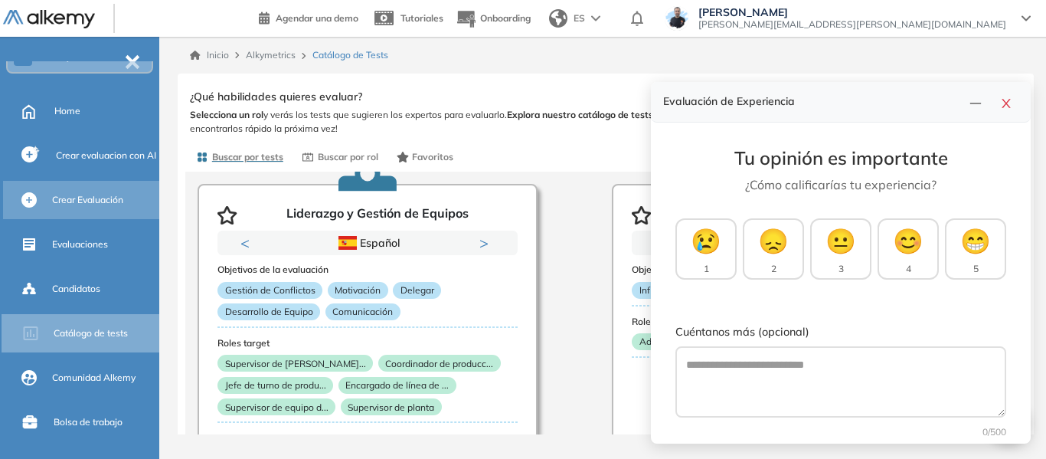
click at [110, 199] on span "Crear Evaluación" at bounding box center [87, 200] width 71 height 14
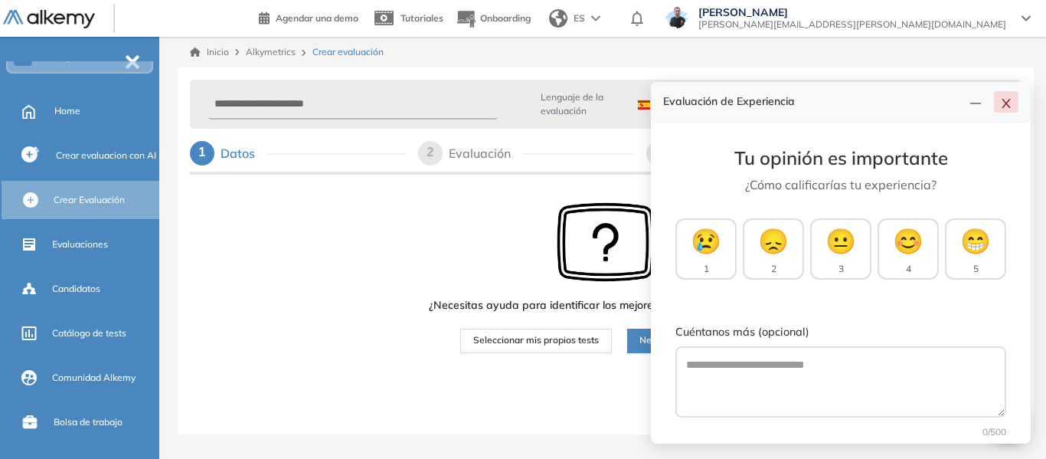
click at [1003, 106] on icon "close" at bounding box center [1006, 103] width 12 height 12
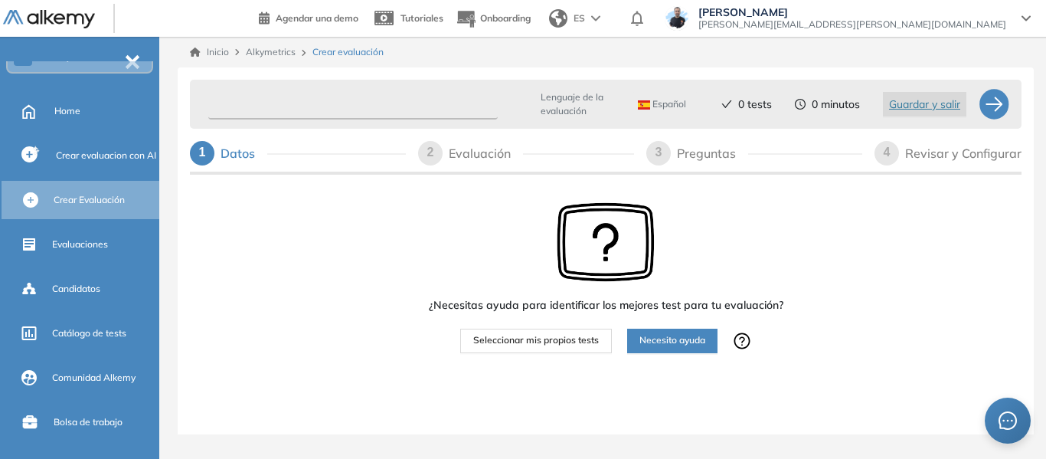
click at [410, 113] on input "text" at bounding box center [353, 105] width 290 height 30
type input "******"
click at [548, 338] on span "Seleccionar mis propios tests" at bounding box center [536, 340] width 126 height 15
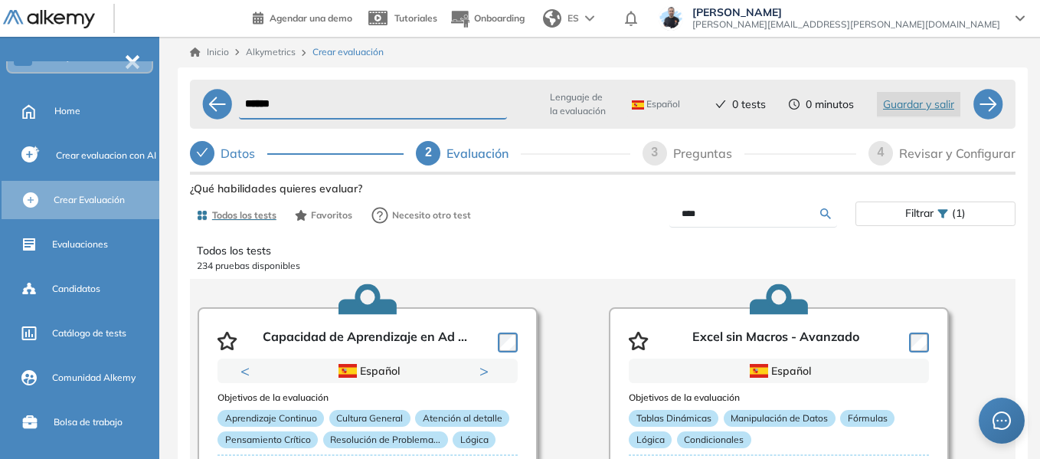
click at [712, 152] on div "Preguntas" at bounding box center [708, 153] width 71 height 25
select select "*****"
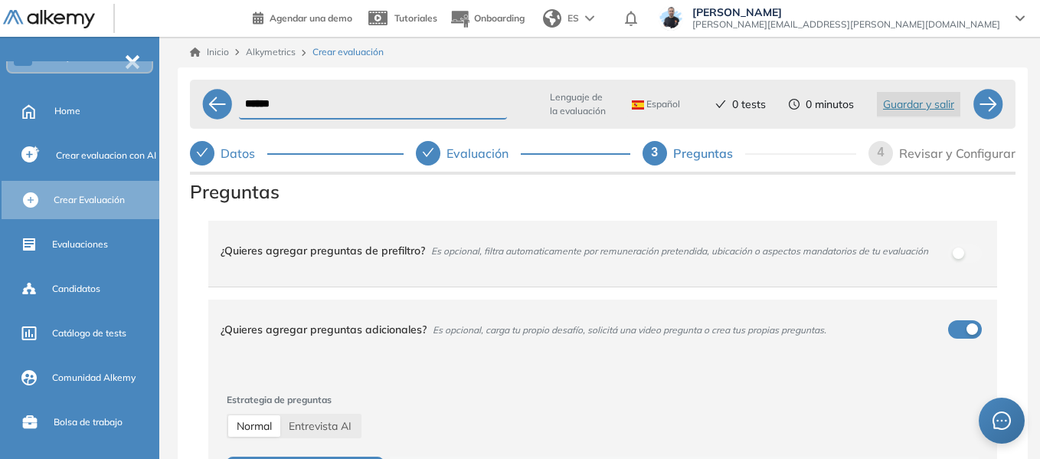
click at [190, 214] on div "Preguntas ¿Quieres agregar preguntas de prefiltro? Es opcional, filtra automati…" at bounding box center [603, 362] width 826 height 368
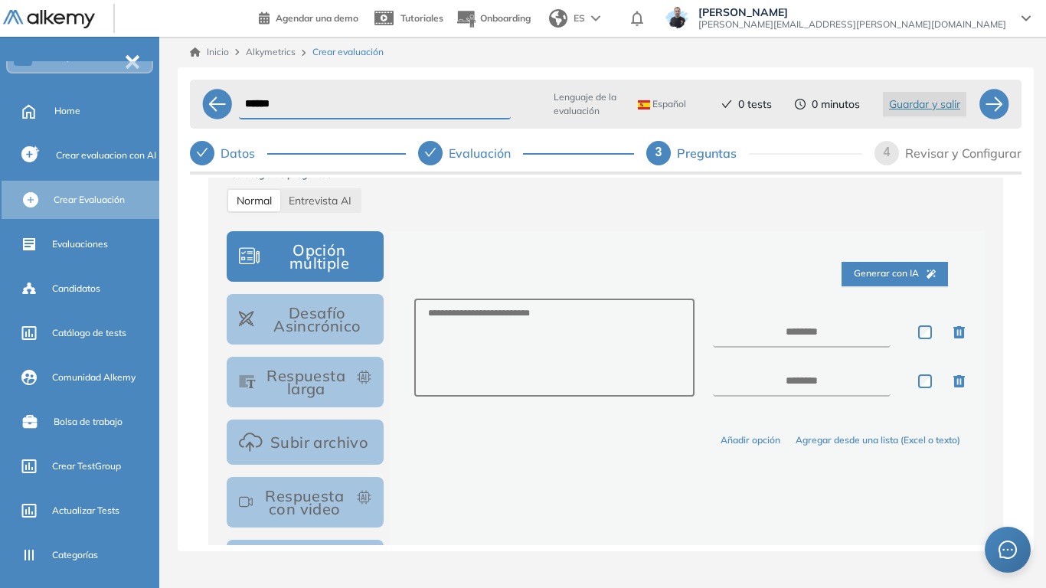
scroll to position [230, 0]
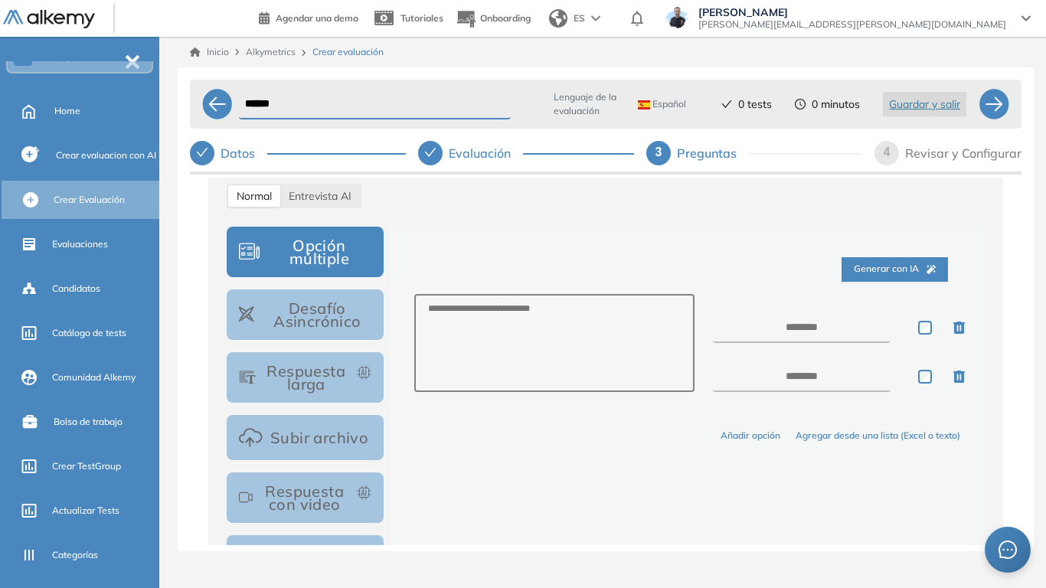
click at [334, 253] on button "Opción múltiple" at bounding box center [305, 252] width 157 height 51
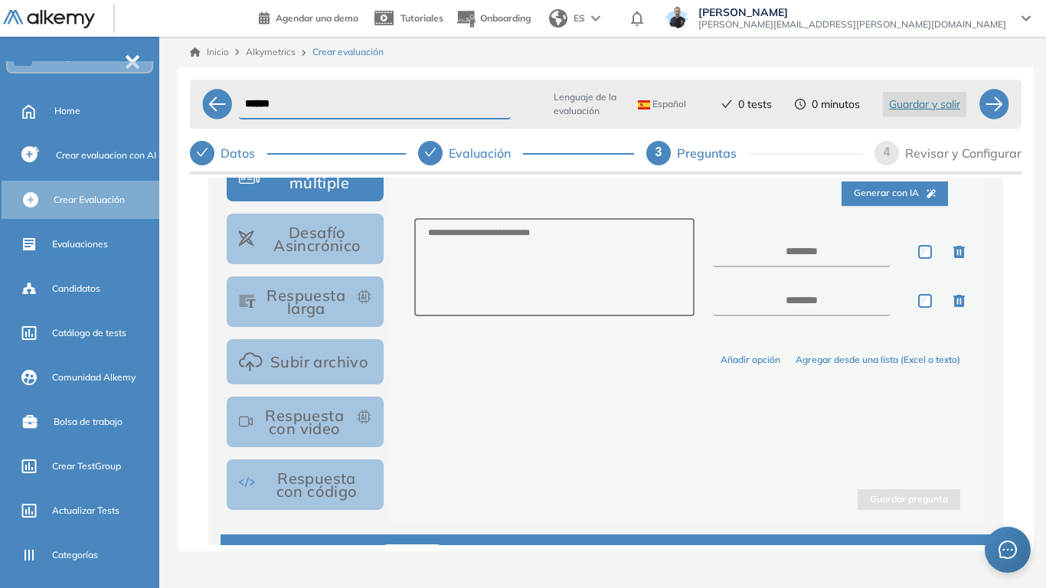
scroll to position [306, 0]
click at [325, 296] on button "Respuesta larga" at bounding box center [305, 301] width 157 height 51
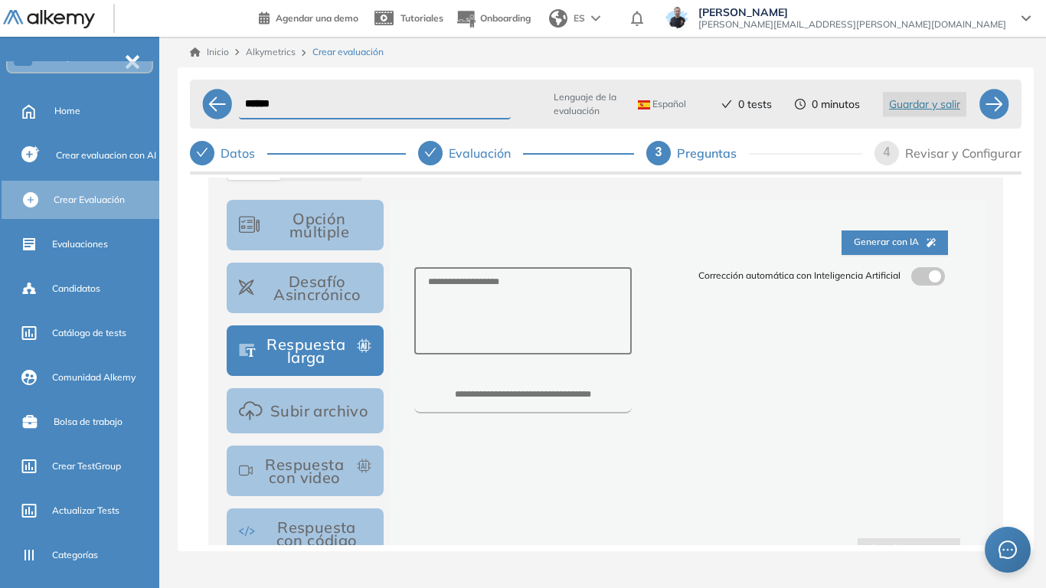
scroll to position [230, 0]
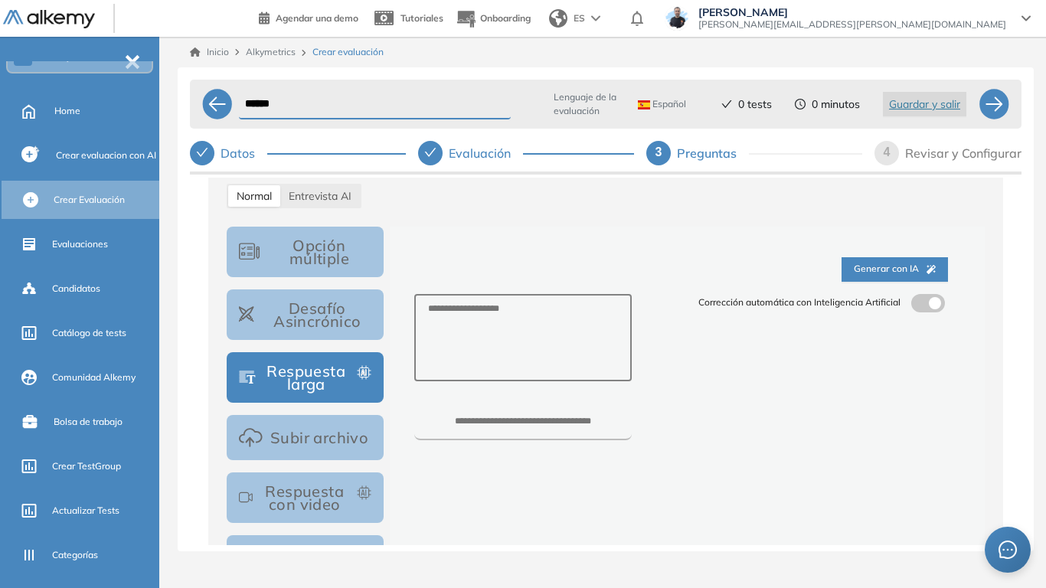
click at [931, 309] on label at bounding box center [928, 303] width 34 height 18
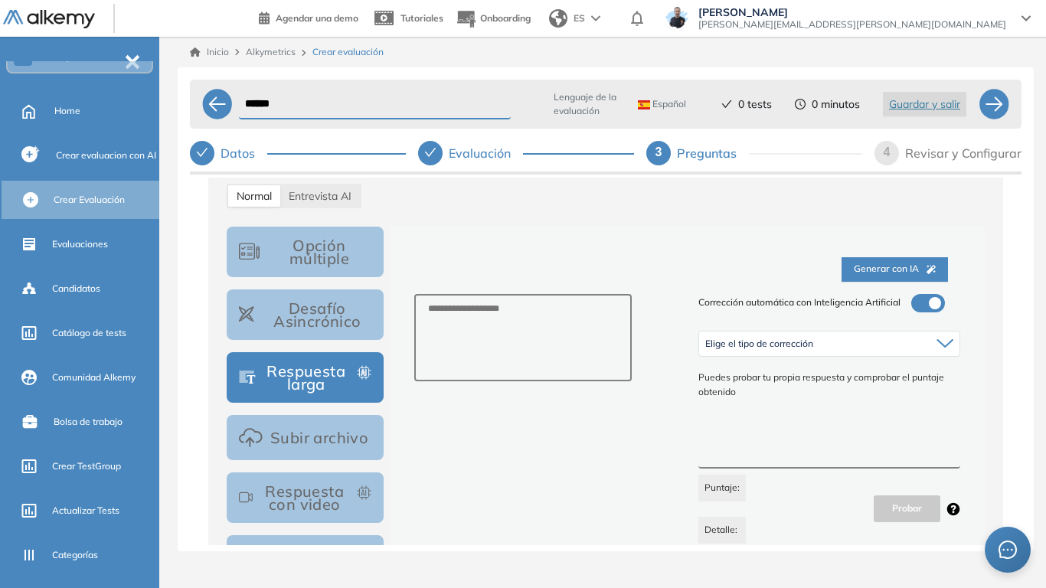
click at [763, 343] on span "Elige el tipo de corrección" at bounding box center [759, 344] width 108 height 12
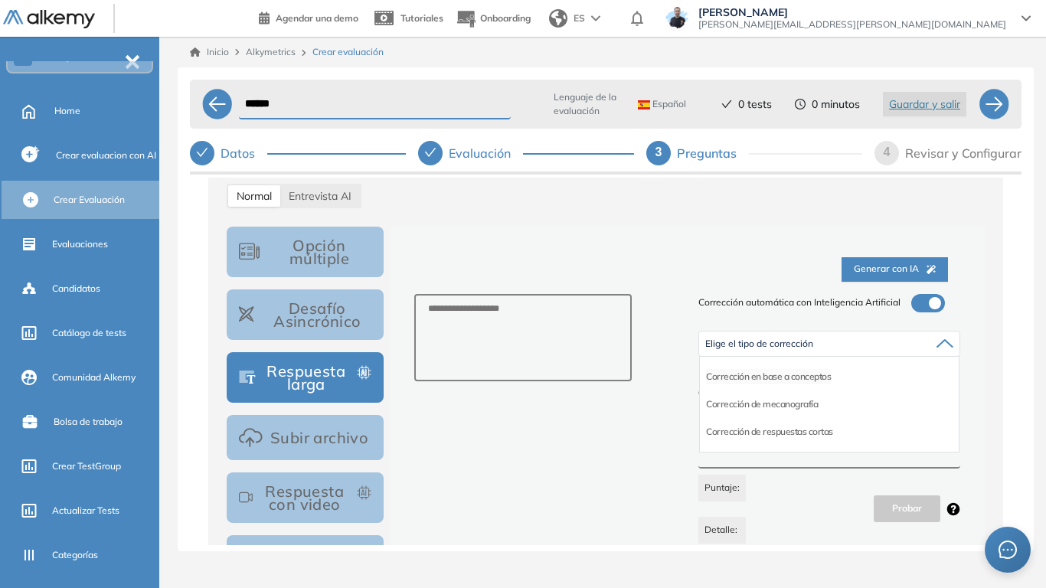
click at [787, 376] on li "Corrección en base a conceptos" at bounding box center [768, 376] width 125 height 15
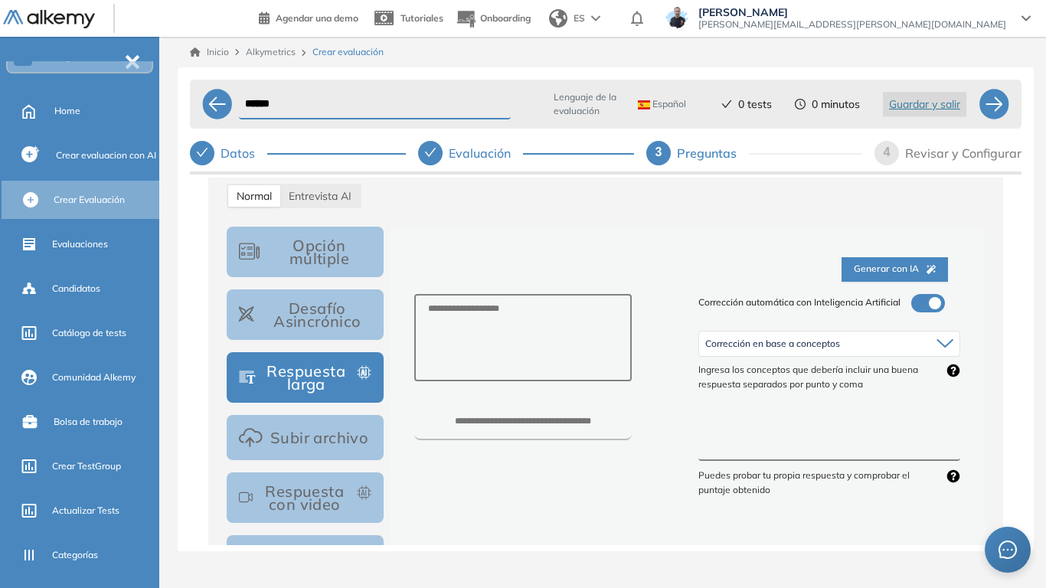
drag, startPoint x: 728, startPoint y: 426, endPoint x: 728, endPoint y: 433, distance: 7.7
click at [721, 420] on textarea at bounding box center [829, 432] width 262 height 57
drag, startPoint x: 728, startPoint y: 433, endPoint x: 769, endPoint y: 415, distance: 44.6
click at [806, 417] on textarea at bounding box center [829, 432] width 262 height 57
click at [348, 250] on button "Opción múltiple" at bounding box center [305, 252] width 157 height 51
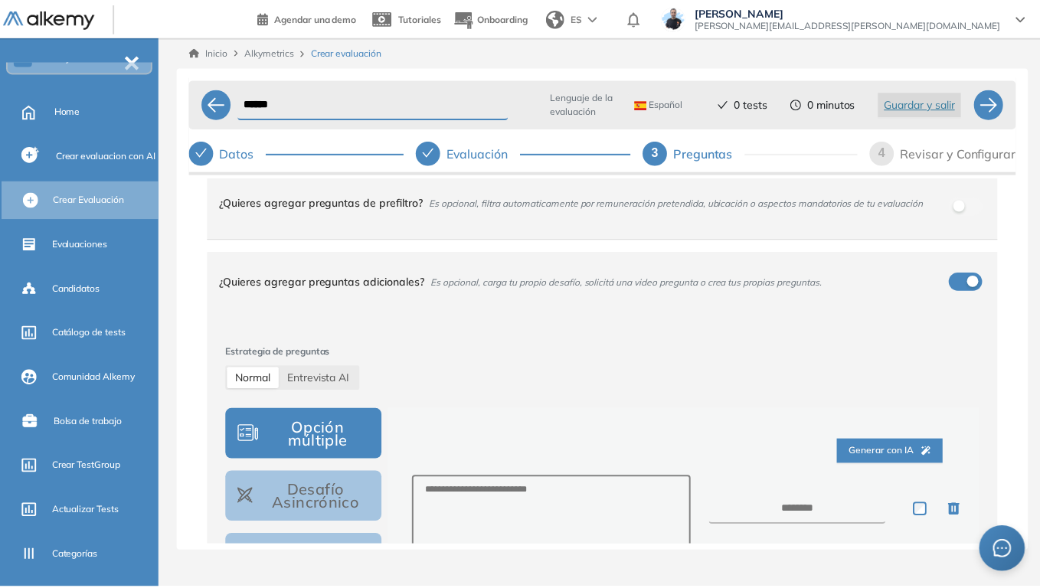
scroll to position [0, 0]
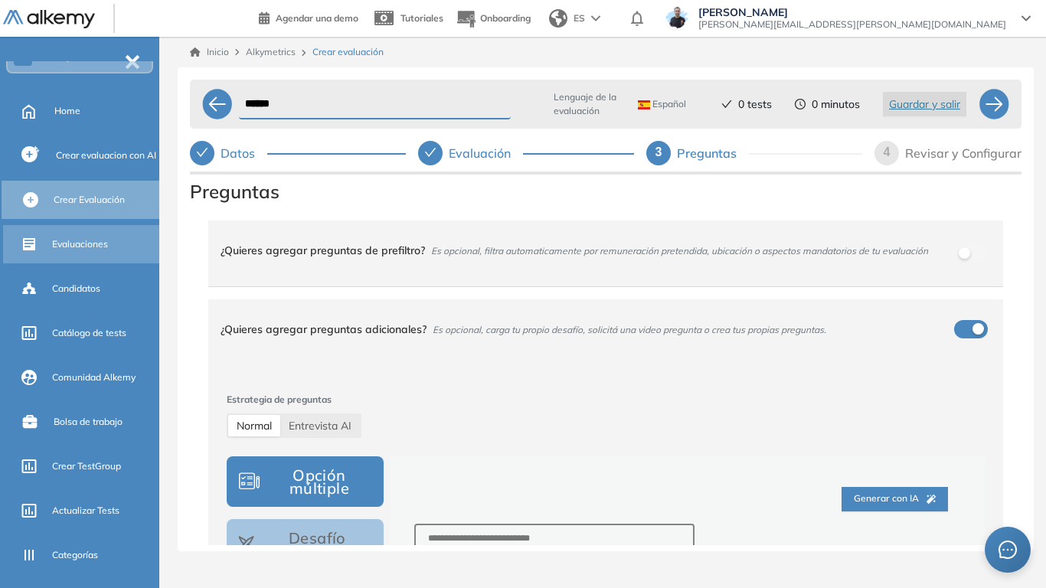
click at [93, 247] on span "Evaluaciones" at bounding box center [80, 244] width 56 height 14
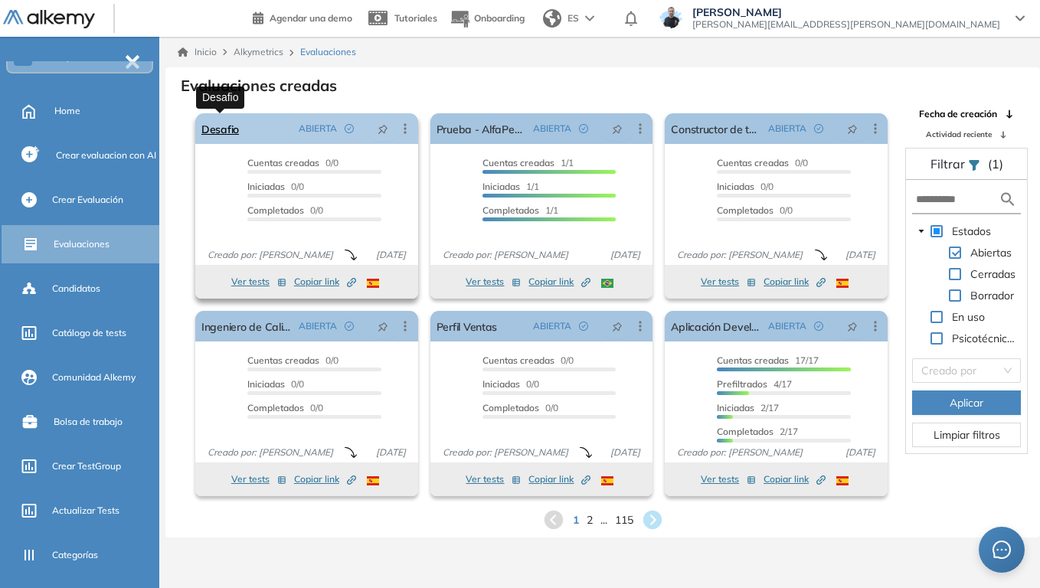
click at [220, 127] on link "Desafio" at bounding box center [220, 128] width 38 height 31
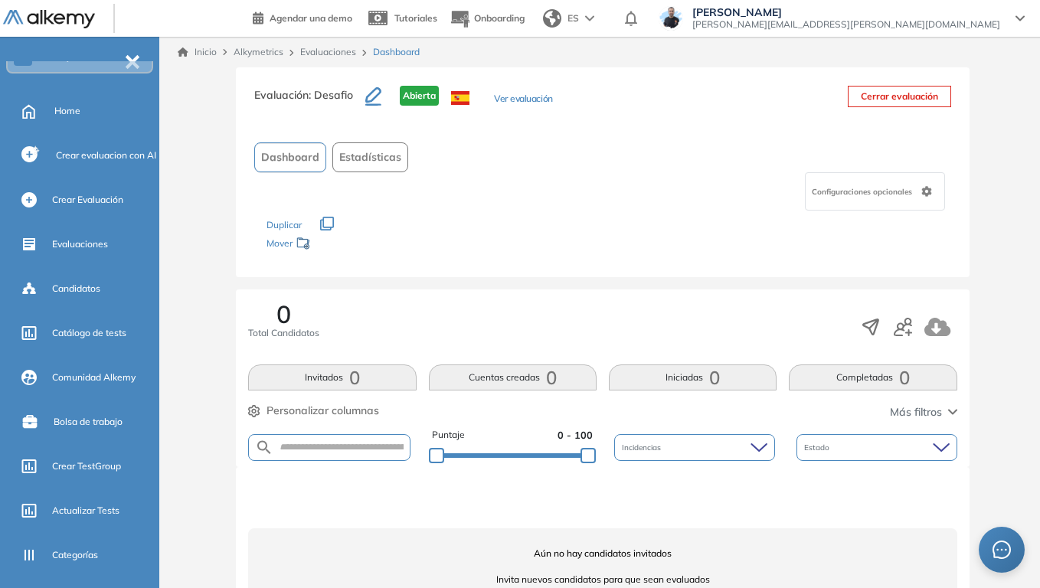
click at [912, 333] on div at bounding box center [908, 327] width 97 height 28
click at [908, 333] on icon "button" at bounding box center [908, 332] width 7 height 7
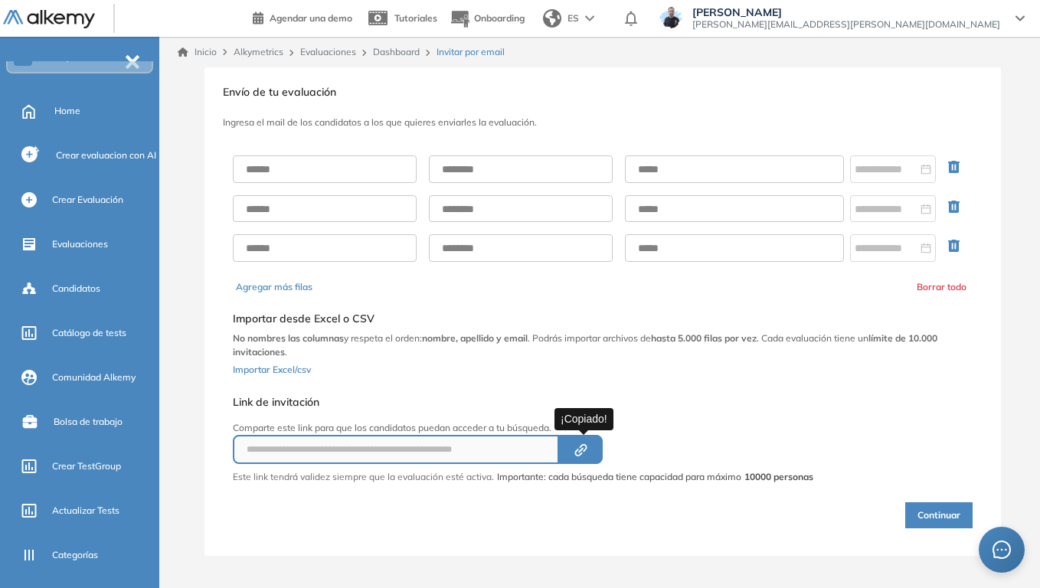
click at [584, 450] on icon "button" at bounding box center [580, 449] width 5 height 5
click at [323, 174] on input "text" at bounding box center [325, 169] width 184 height 28
type input "******"
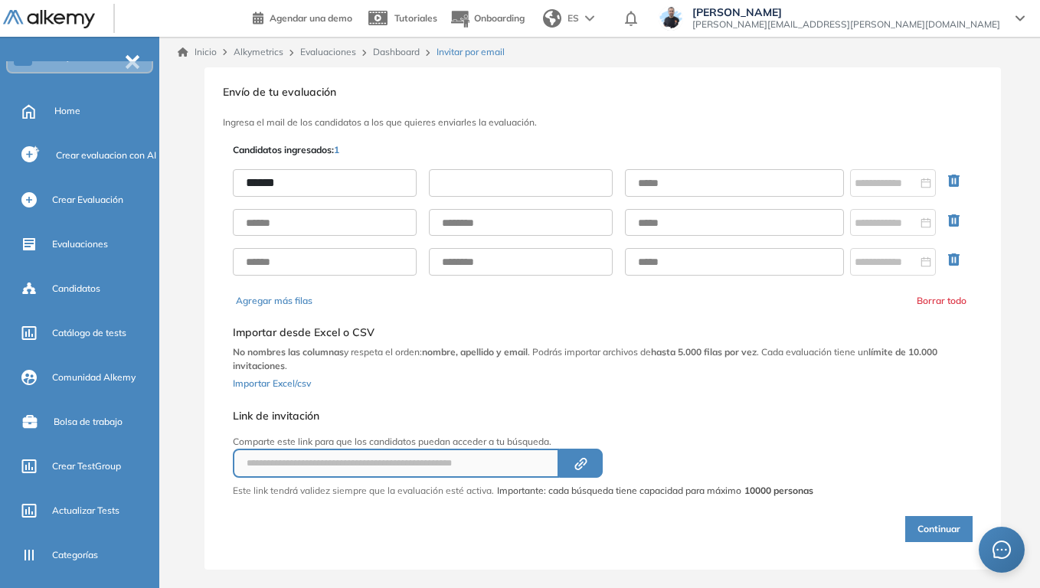
click at [497, 183] on input "text" at bounding box center [521, 183] width 184 height 28
type input "*****"
click at [667, 178] on input "text" at bounding box center [734, 183] width 219 height 28
type input "**********"
click at [926, 458] on button "Continuar" at bounding box center [938, 529] width 67 height 26
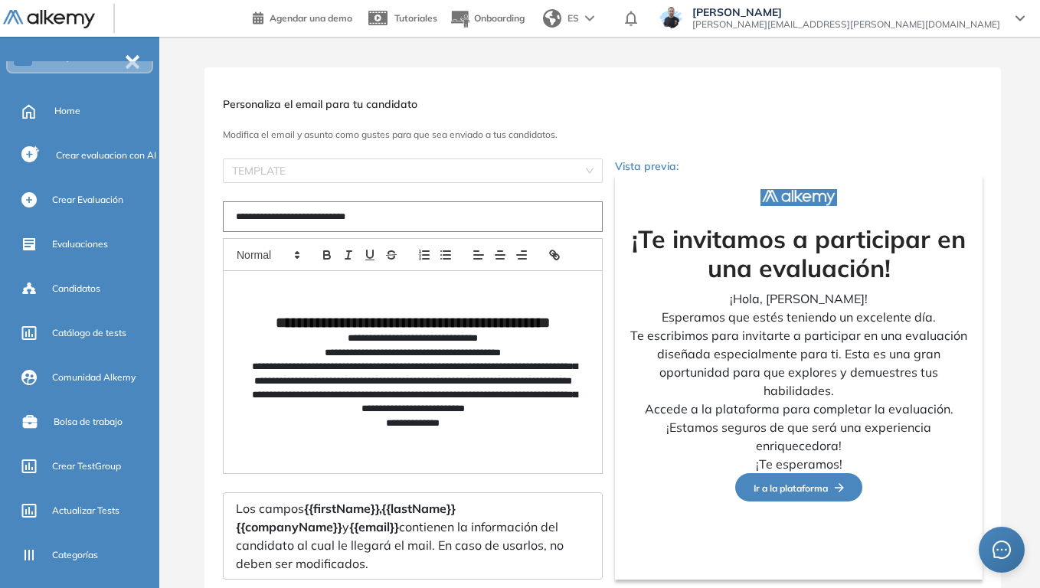
type input "**********"
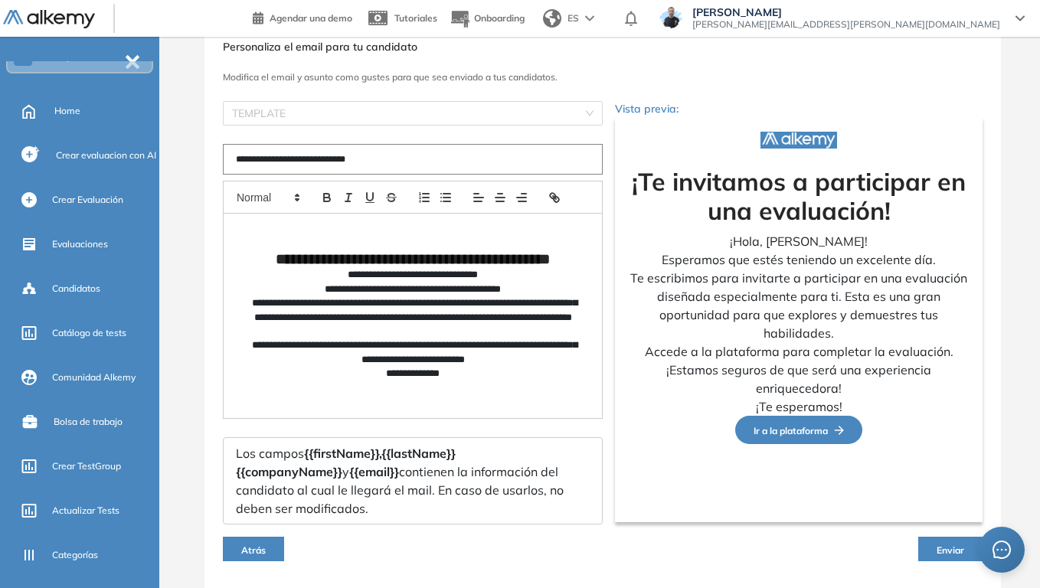
scroll to position [102, 0]
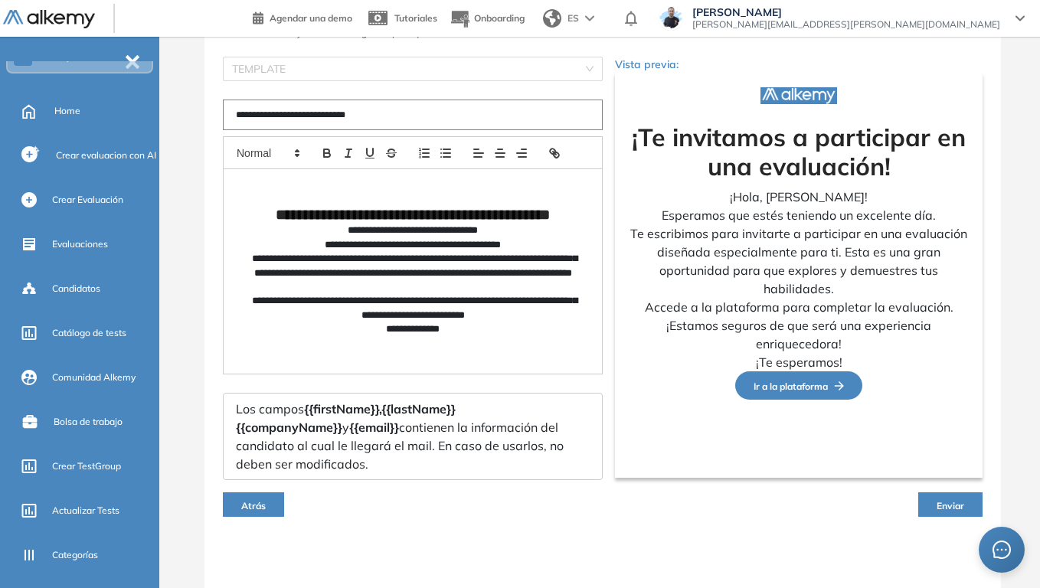
click at [263, 458] on span "Atrás" at bounding box center [253, 505] width 25 height 11
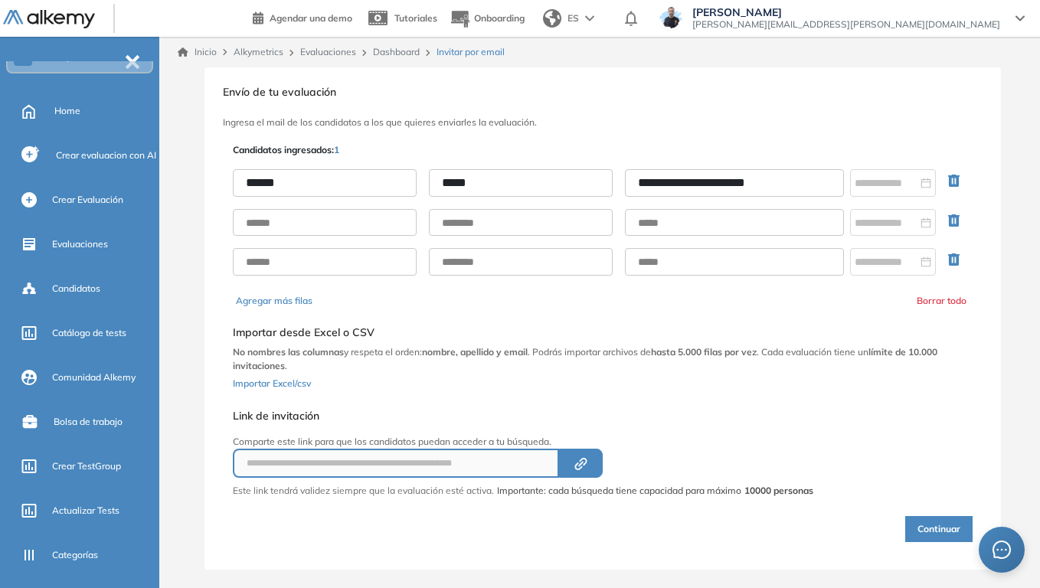
click at [931, 458] on button "Continuar" at bounding box center [938, 529] width 67 height 26
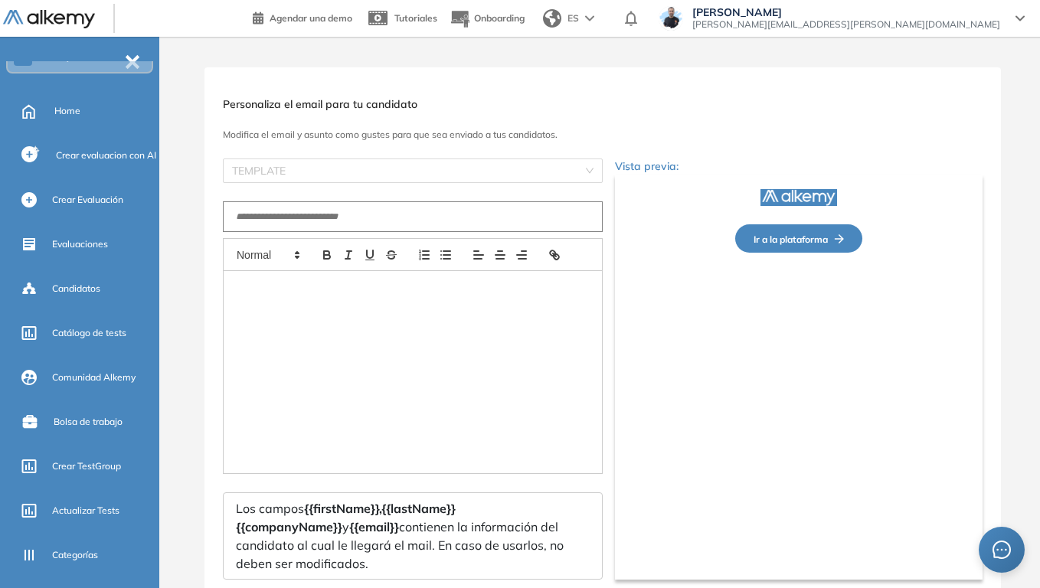
type input "**********"
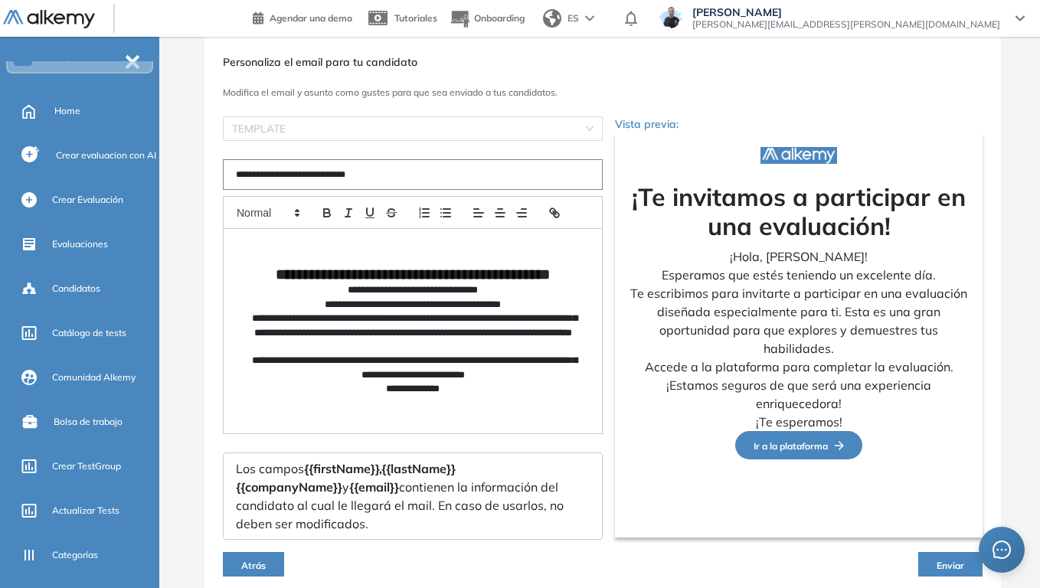
scroll to position [25, 0]
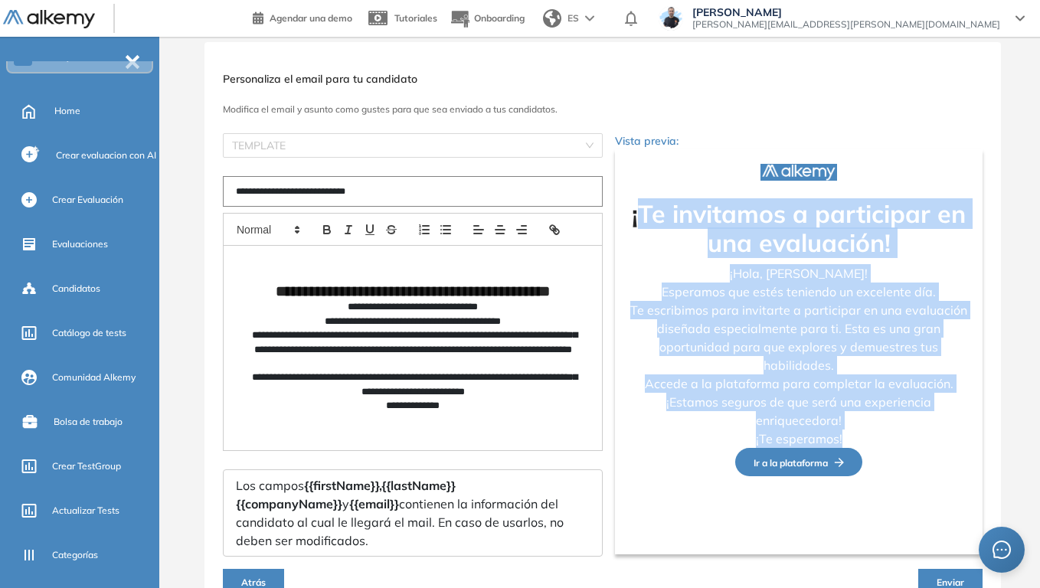
drag, startPoint x: 634, startPoint y: 210, endPoint x: 859, endPoint y: 437, distance: 320.1
click at [859, 437] on div "¡Te invitamos a participar en una evaluación! ¡Hola, Juan Pérez! Esperamos que …" at bounding box center [798, 323] width 343 height 249
click at [780, 276] on p "¡Hola, Juan Pérez!" at bounding box center [798, 273] width 343 height 18
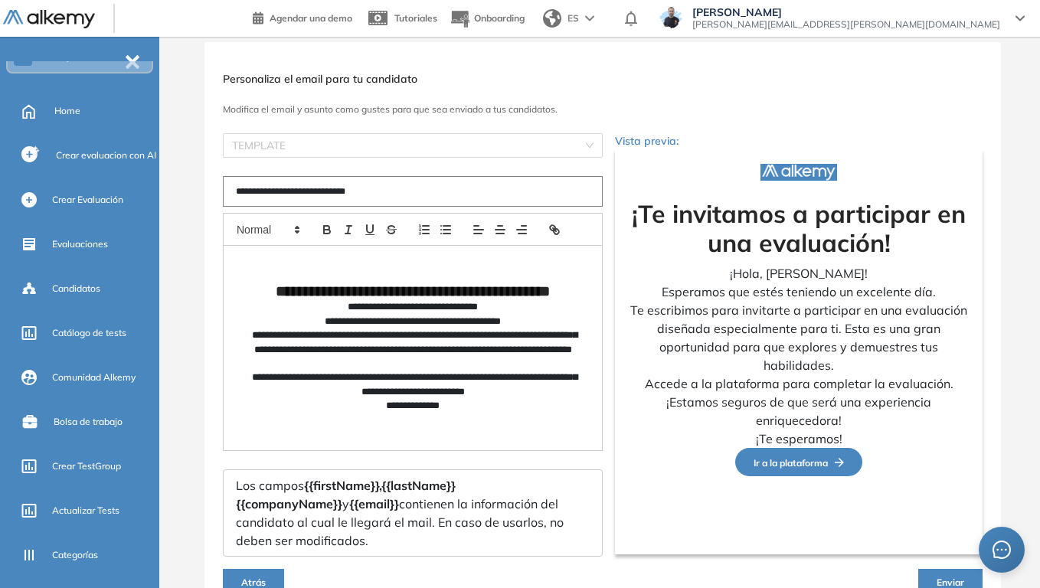
scroll to position [0, 0]
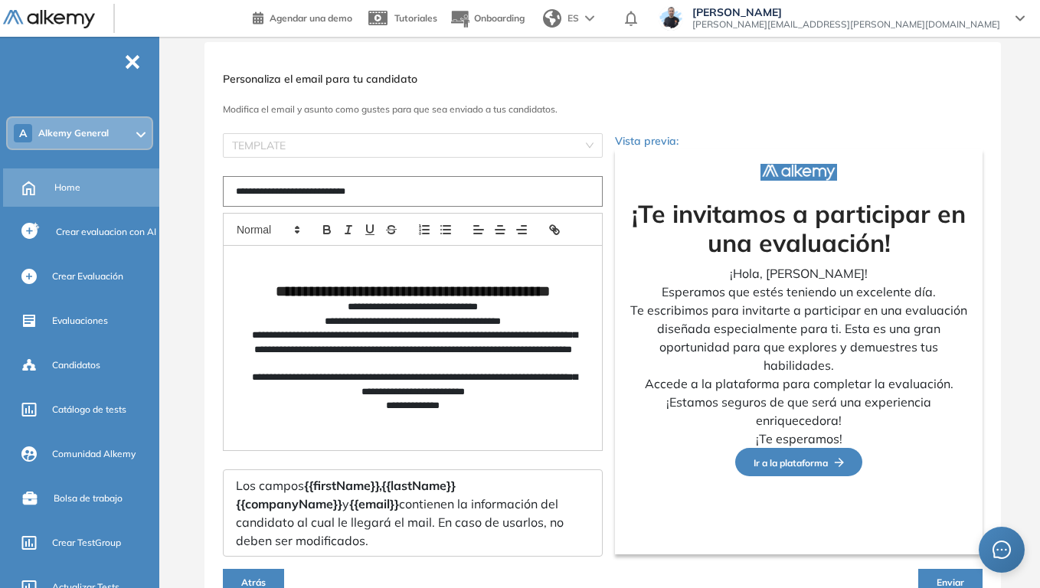
click at [68, 188] on span "Home" at bounding box center [67, 188] width 26 height 14
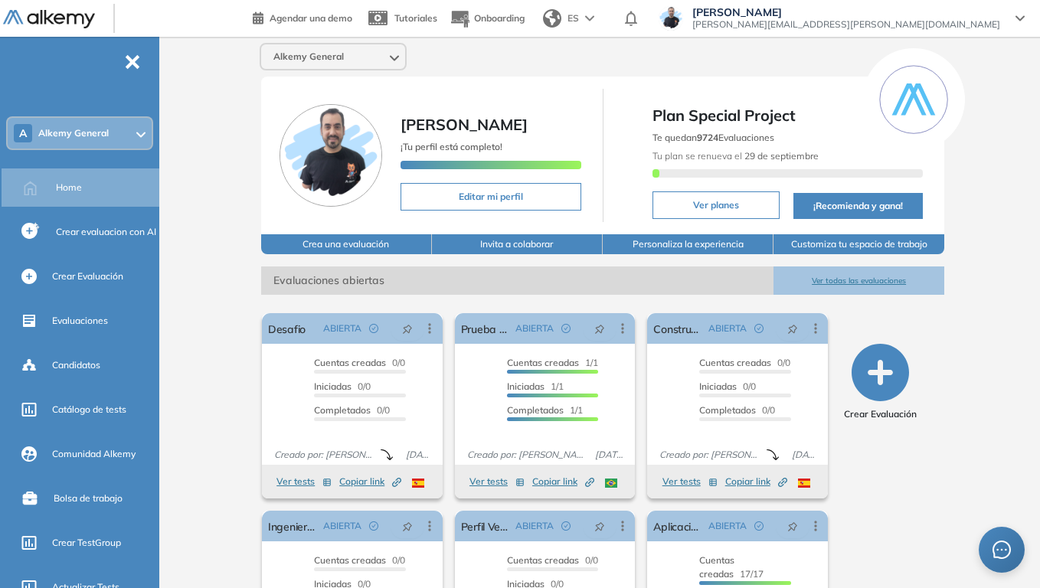
scroll to position [126, 0]
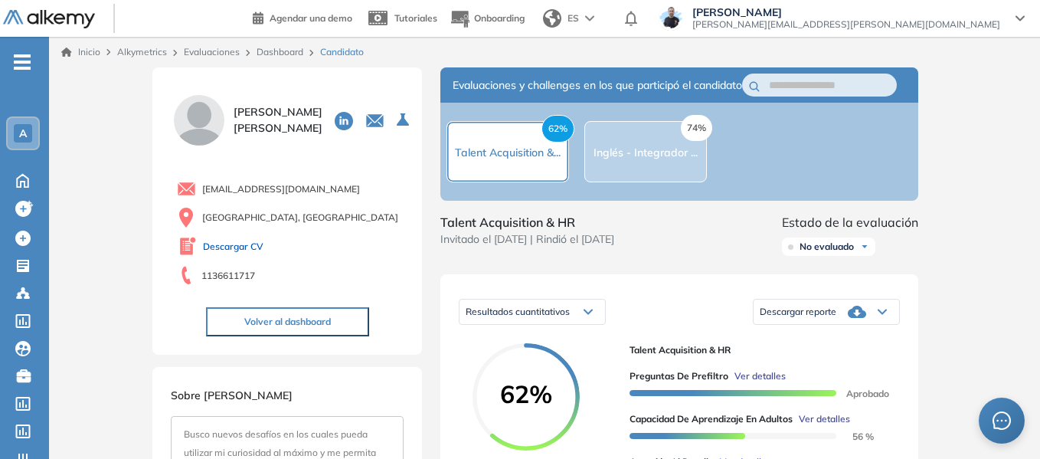
click at [230, 247] on link "Descargar CV" at bounding box center [233, 247] width 61 height 14
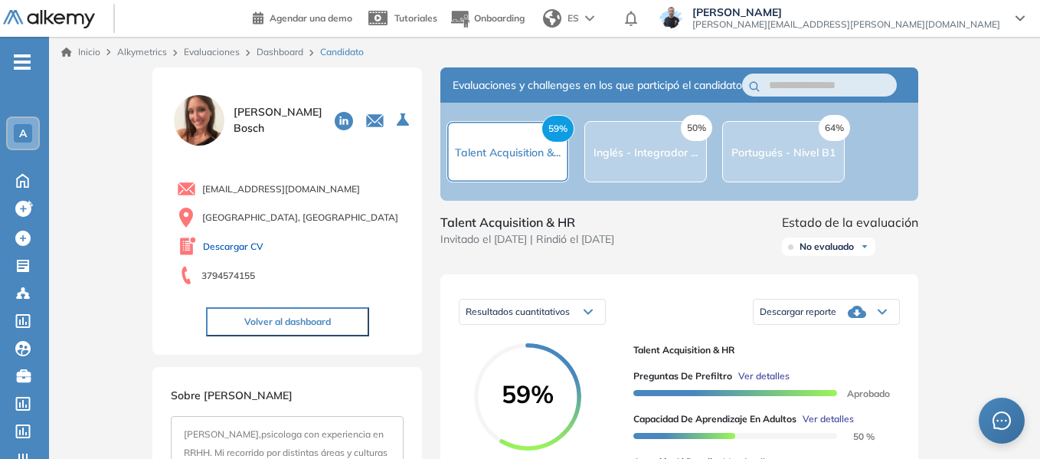
click at [262, 244] on link "Descargar CV" at bounding box center [233, 247] width 61 height 14
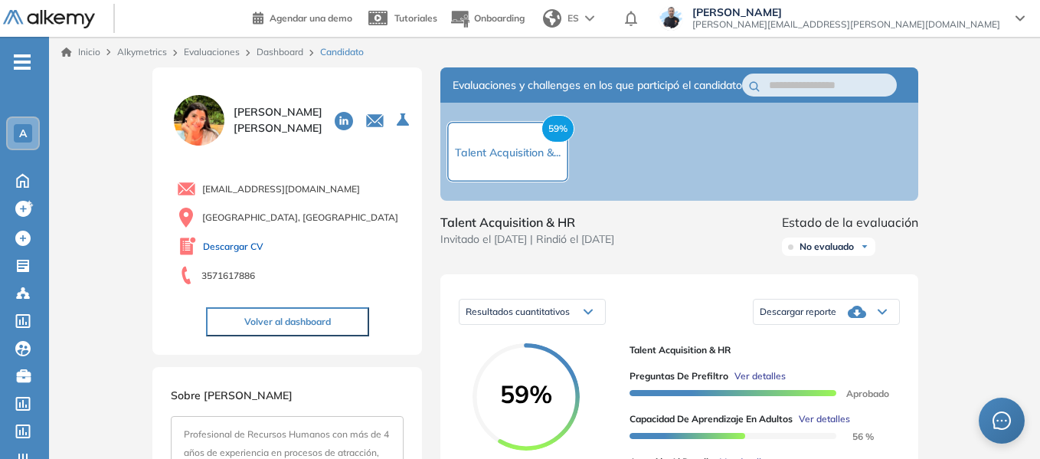
click at [245, 241] on link "Descargar CV" at bounding box center [233, 247] width 61 height 14
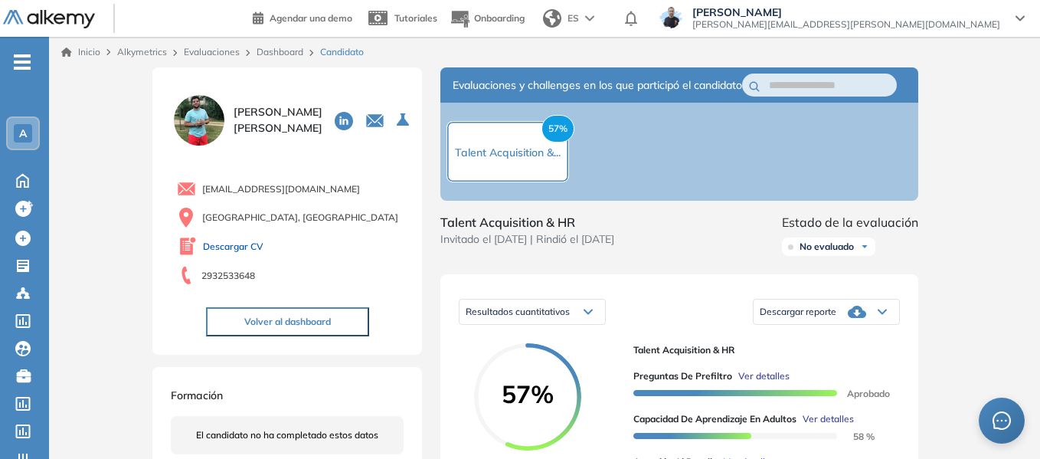
click at [240, 240] on link "Descargar CV" at bounding box center [233, 247] width 61 height 14
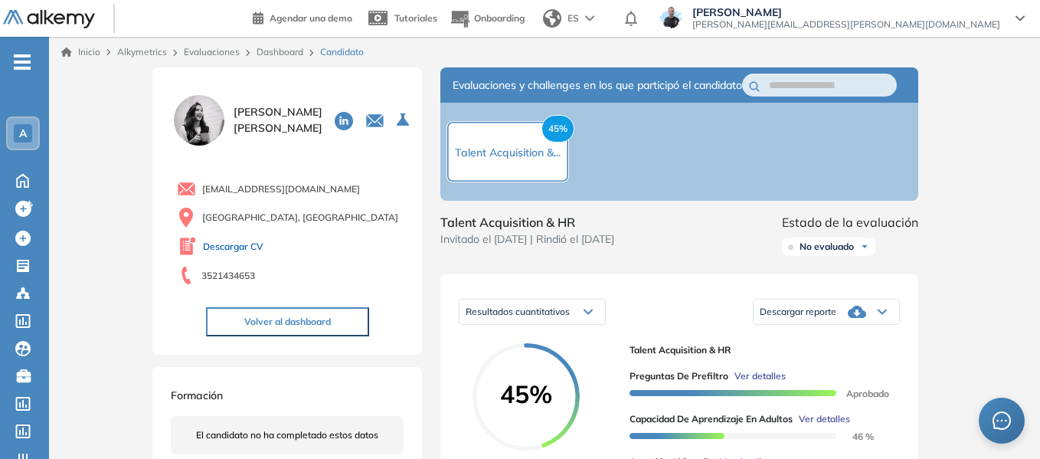
click at [248, 247] on link "Descargar CV" at bounding box center [233, 247] width 61 height 14
